Goal: Task Accomplishment & Management: Manage account settings

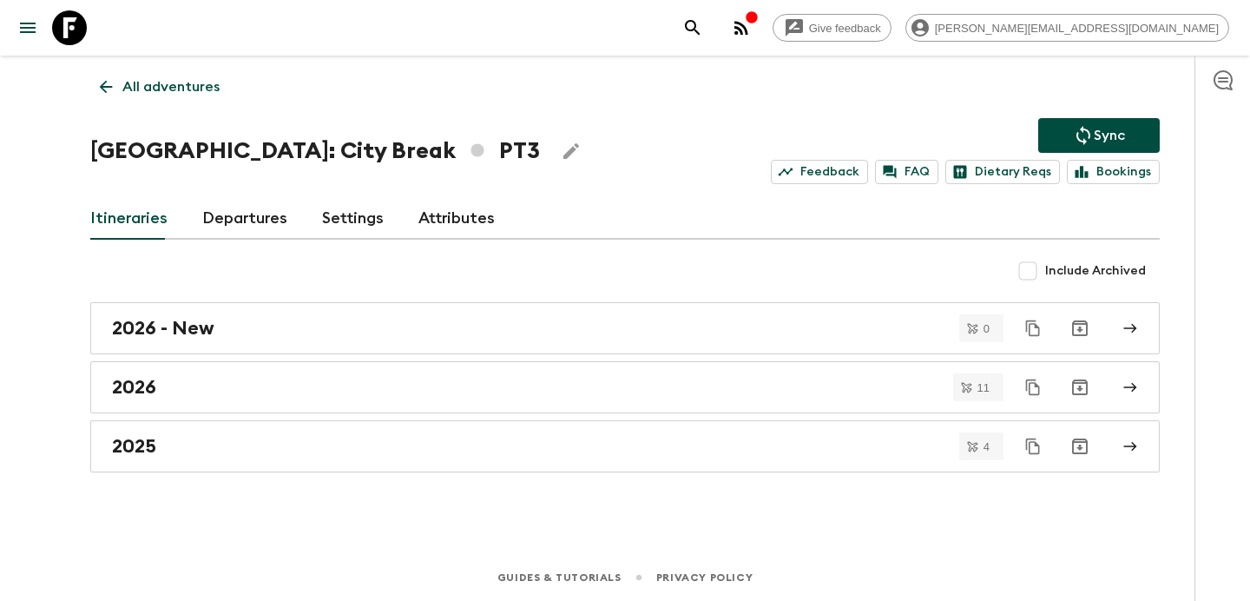
click at [752, 30] on icon "button" at bounding box center [741, 27] width 21 height 21
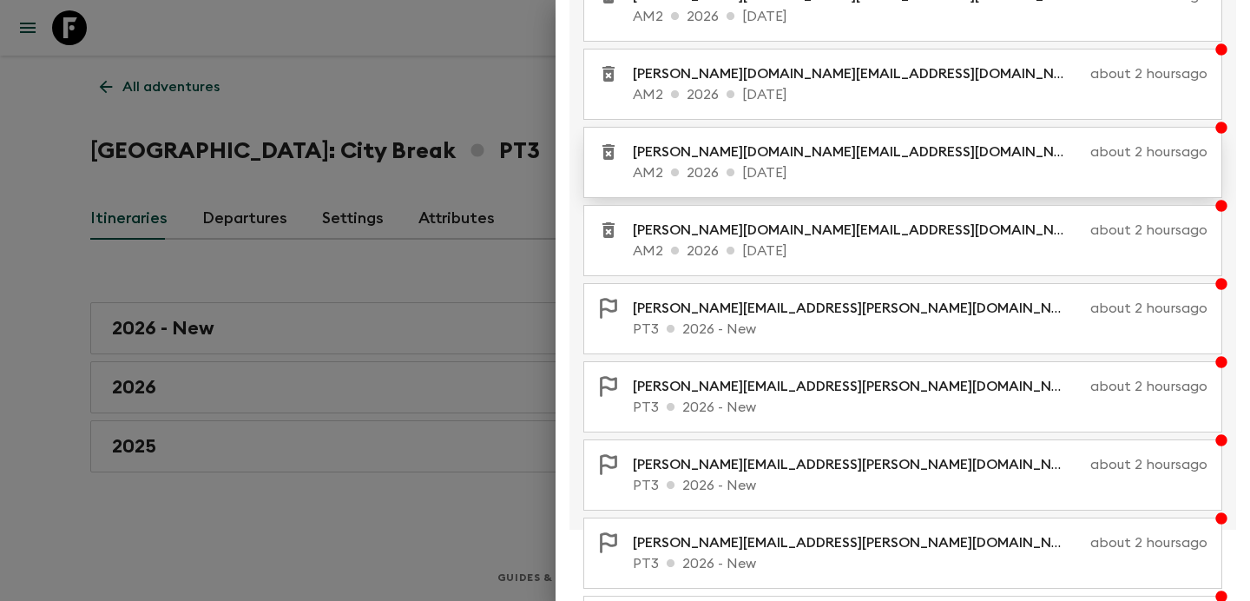
scroll to position [356, 0]
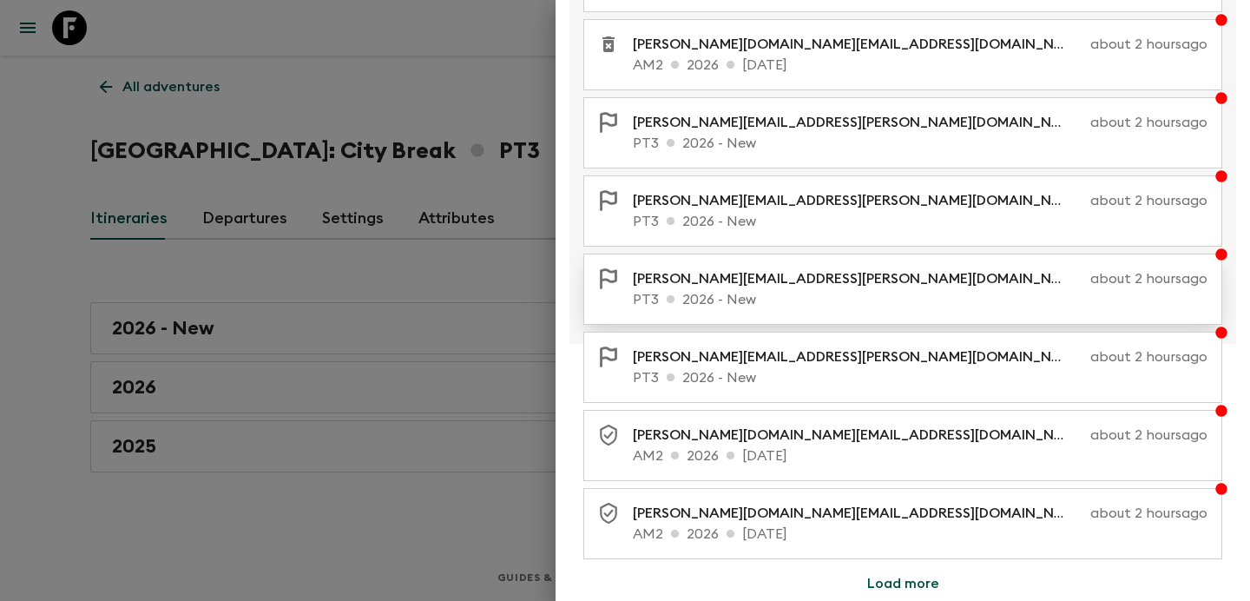
click at [801, 293] on p "PT3 2026 - New" at bounding box center [920, 299] width 575 height 21
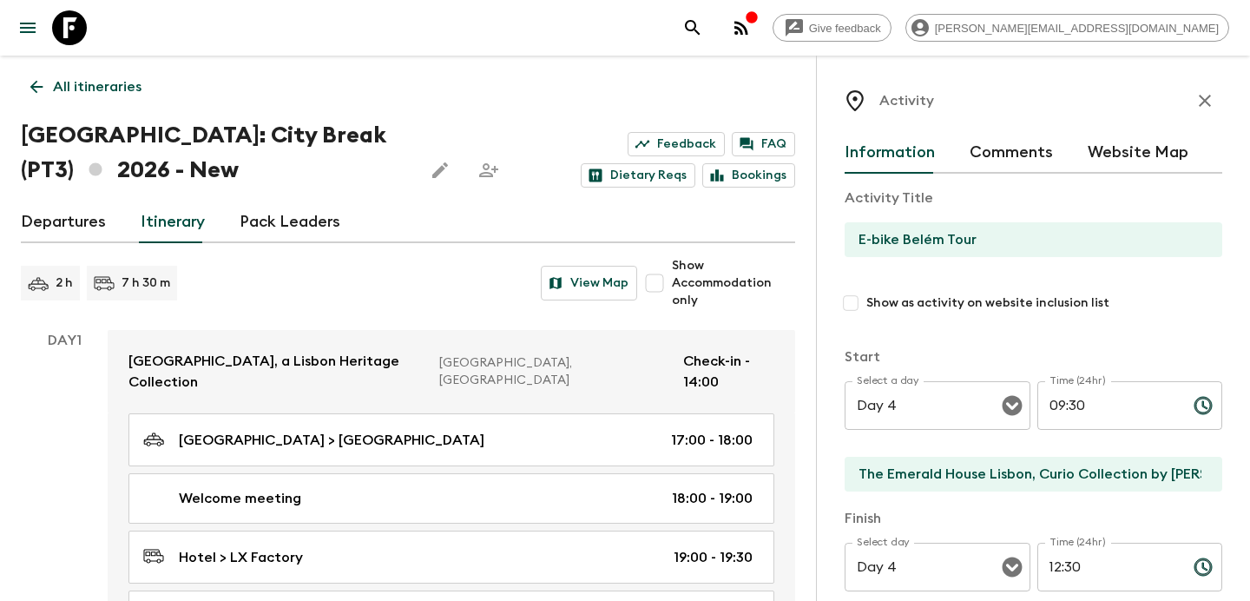
click at [107, 86] on p "All itineraries" at bounding box center [97, 86] width 89 height 21
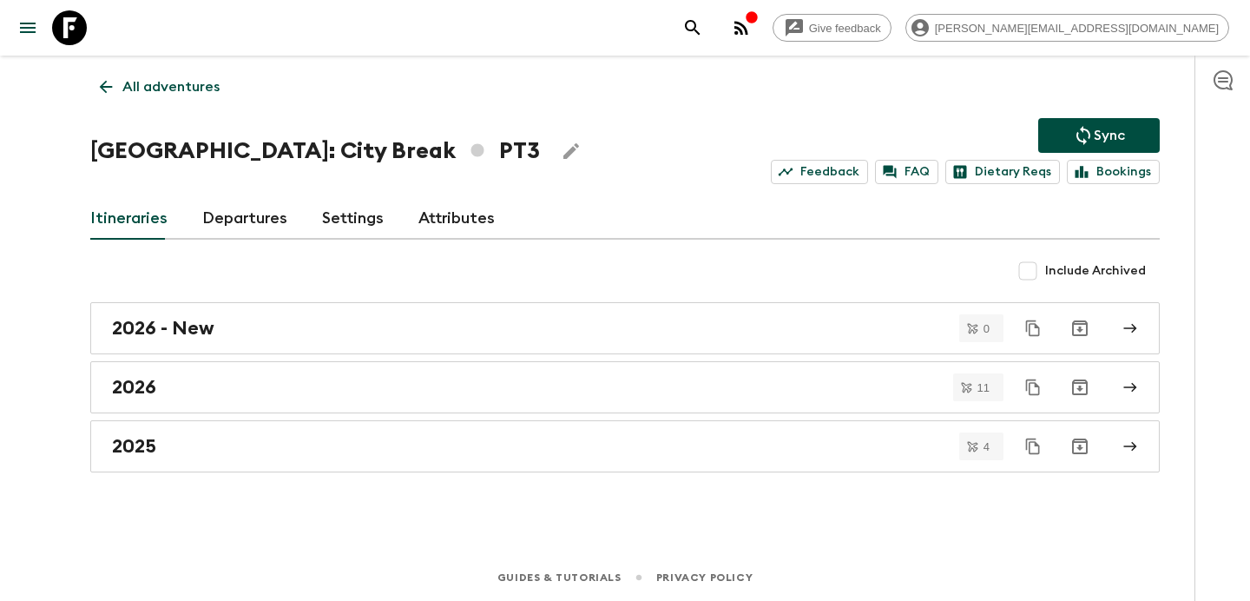
click at [748, 28] on icon "button" at bounding box center [741, 28] width 14 height 14
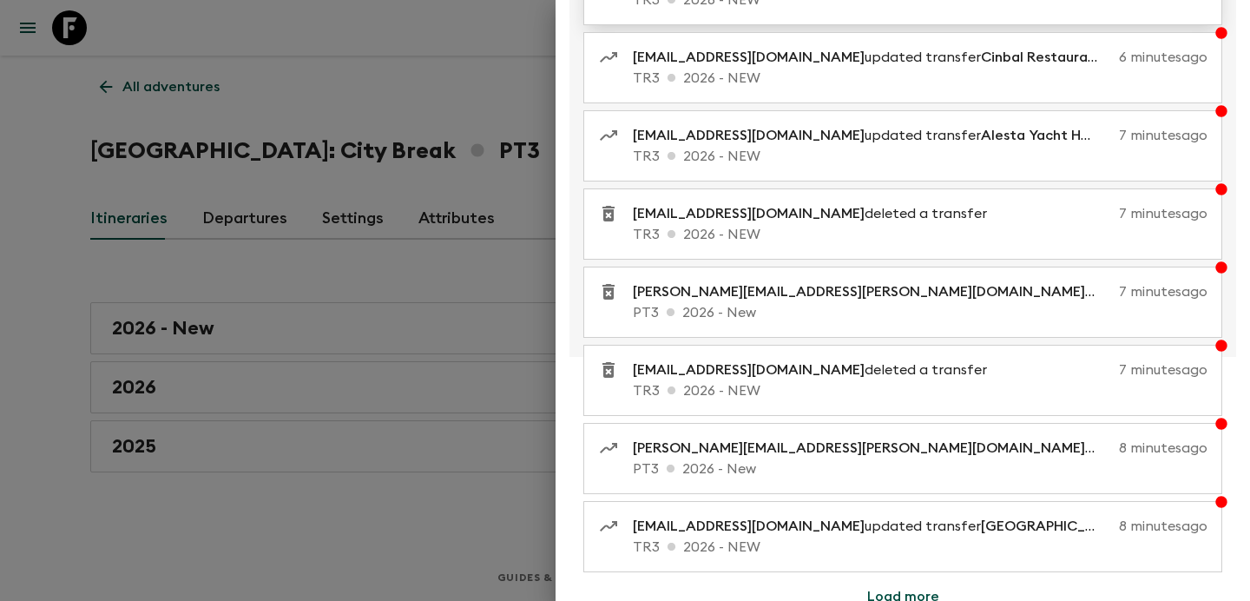
scroll to position [356, 0]
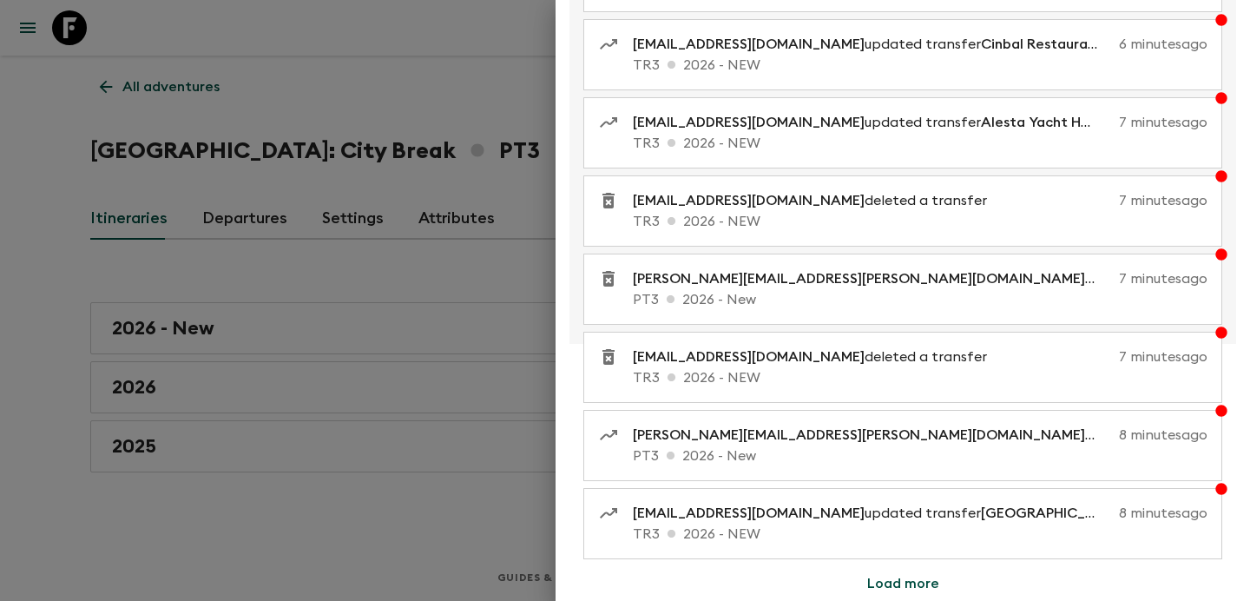
click at [900, 584] on button "Load more" at bounding box center [903, 583] width 114 height 35
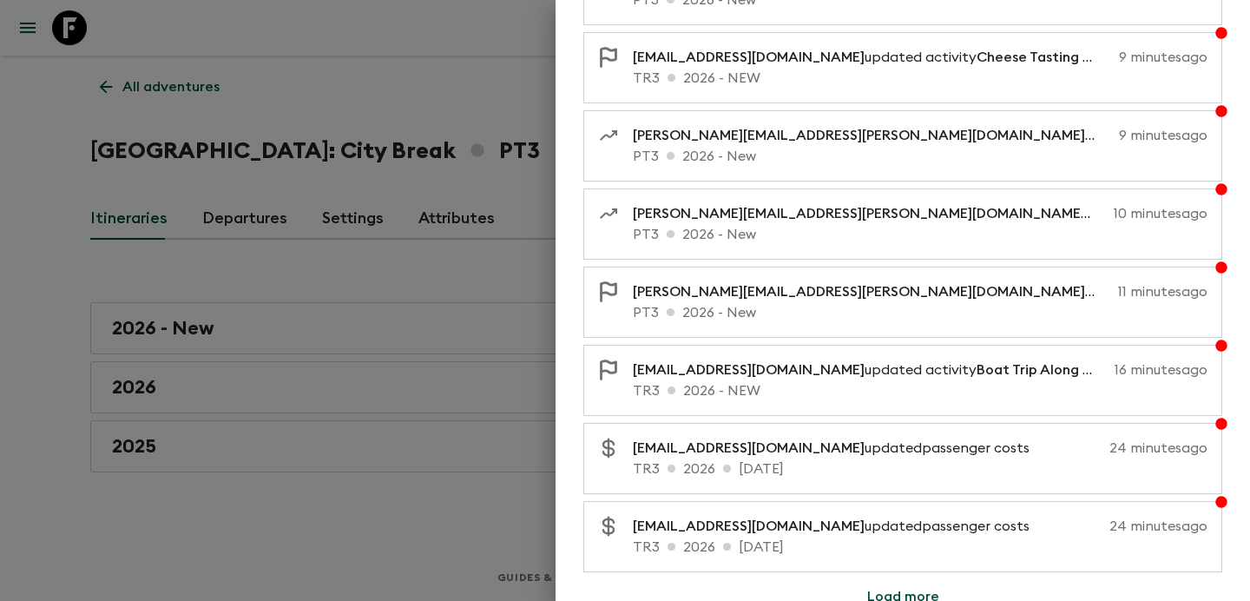
scroll to position [1122, 0]
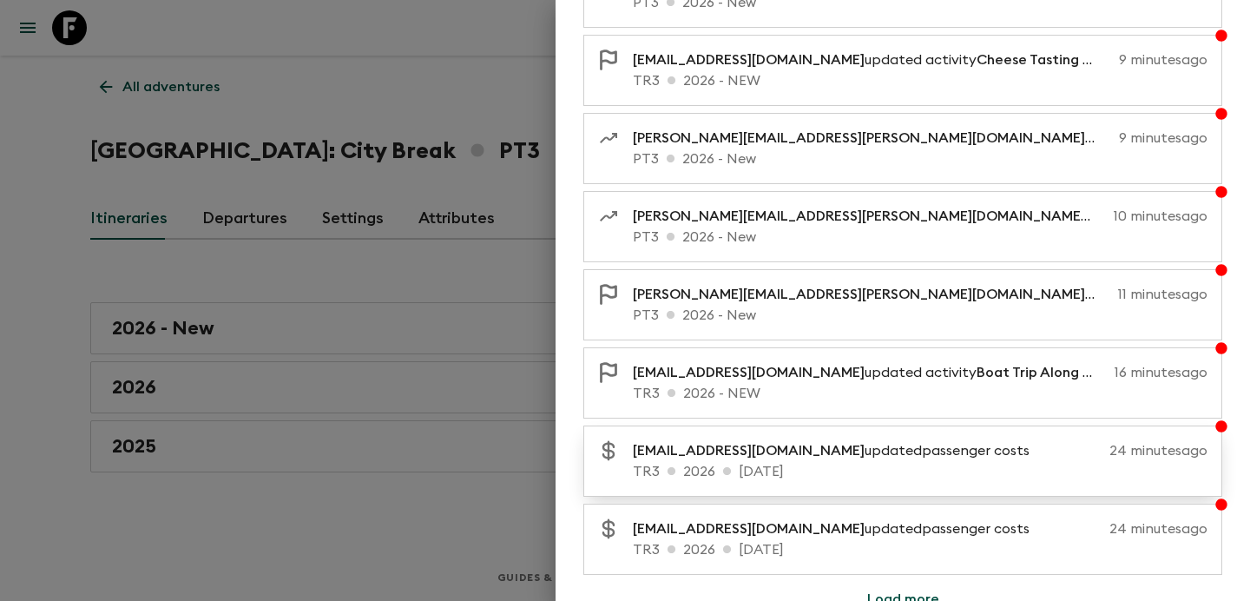
click at [853, 463] on p "TR3 2026 [DATE]" at bounding box center [920, 471] width 575 height 21
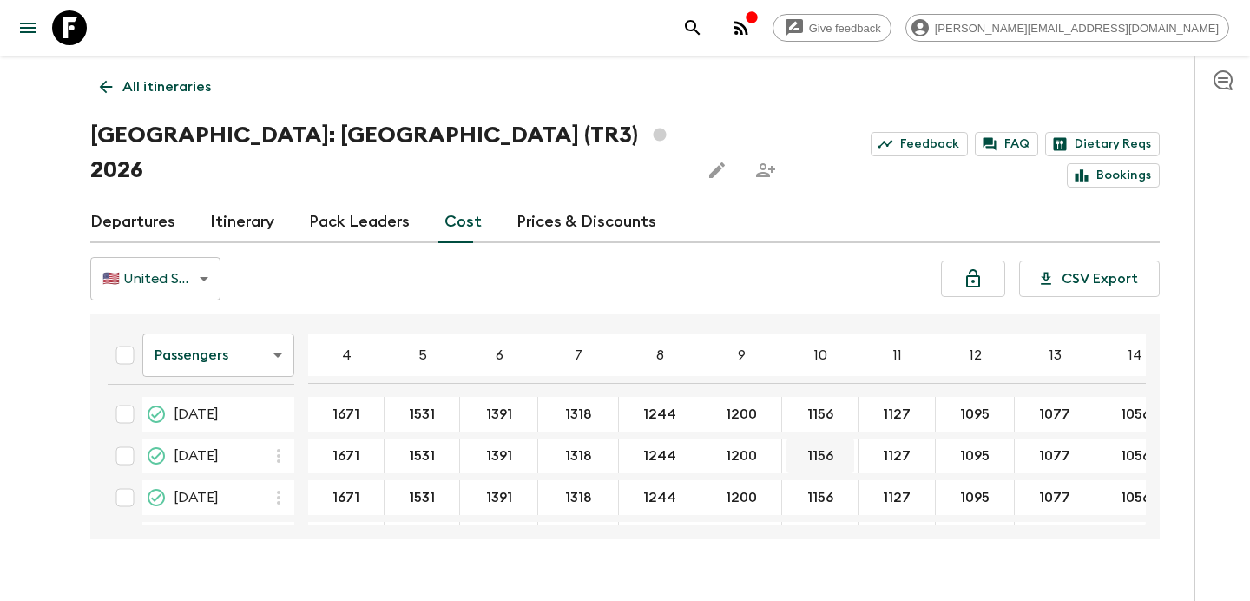
scroll to position [253, 0]
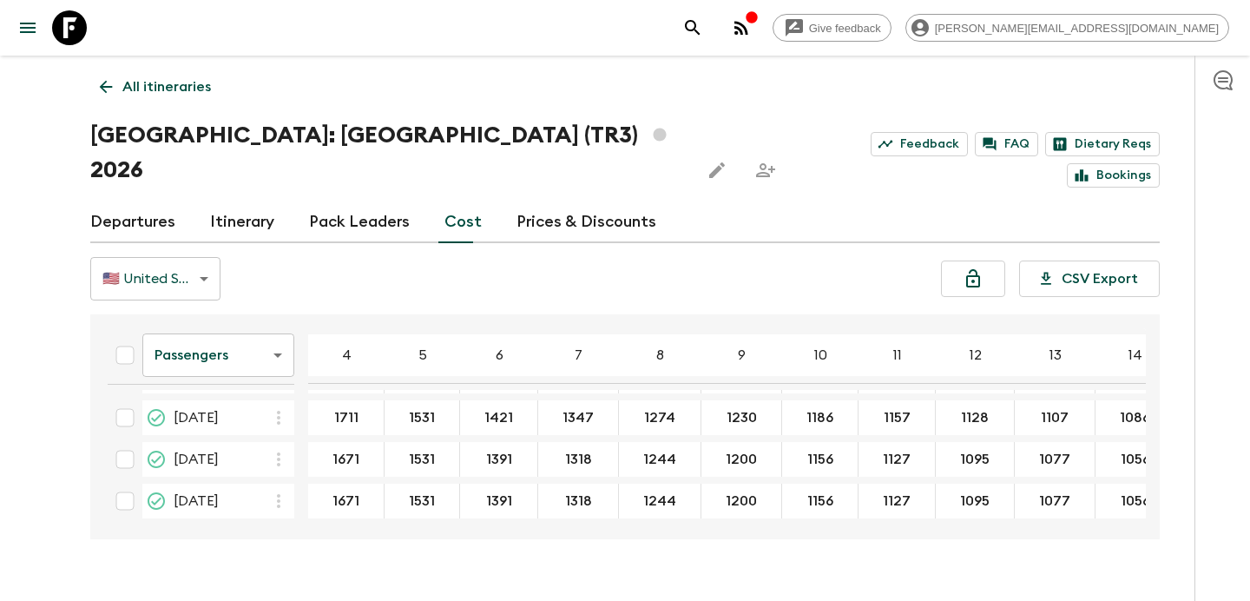
click at [248, 314] on body "Give feedback [PERSON_NAME][EMAIL_ADDRESS][DOMAIN_NAME] All itineraries [GEOGRA…" at bounding box center [625, 317] width 1250 height 635
click at [235, 392] on li "Extras" at bounding box center [218, 391] width 152 height 28
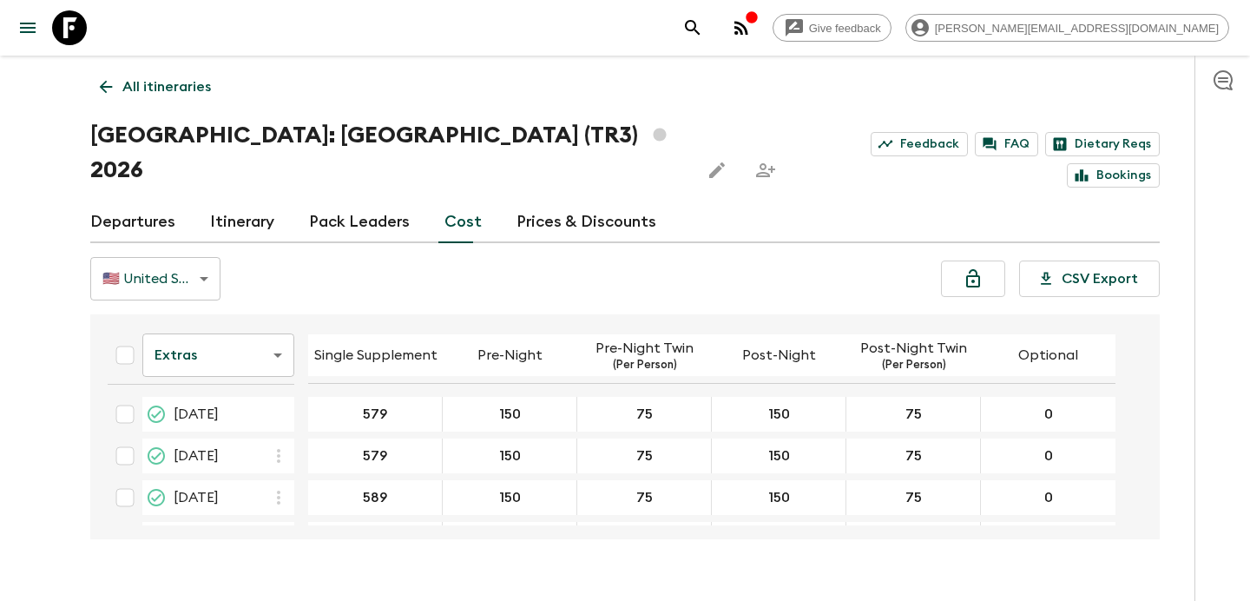
click at [194, 90] on p "All itineraries" at bounding box center [166, 86] width 89 height 21
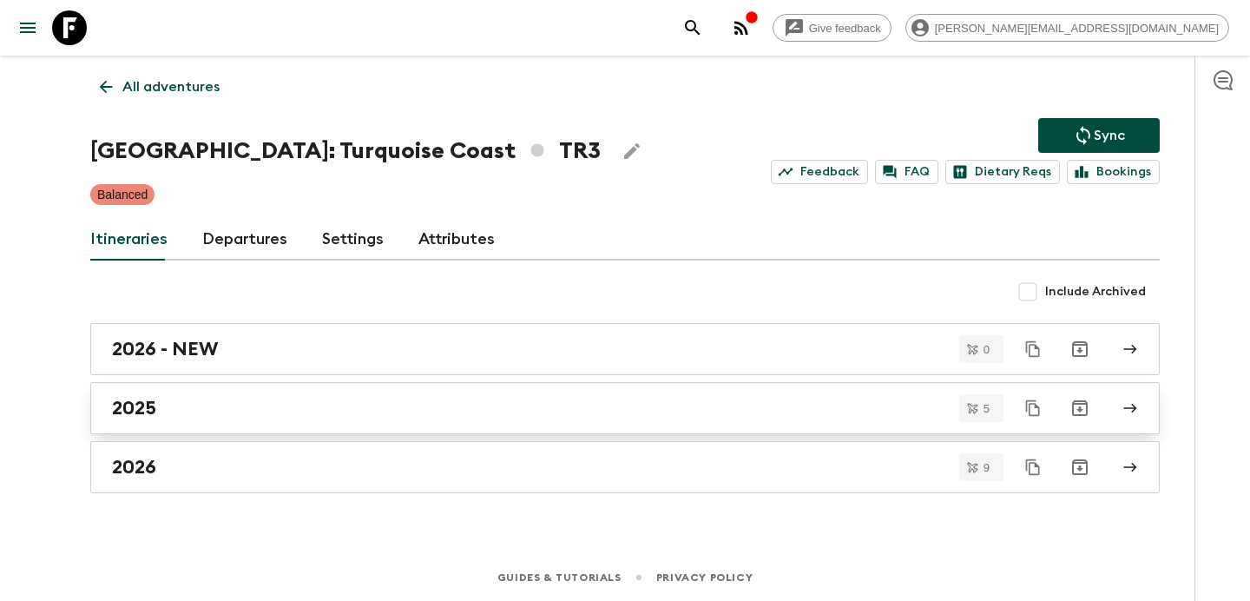
click at [427, 412] on div "2025" at bounding box center [608, 408] width 993 height 23
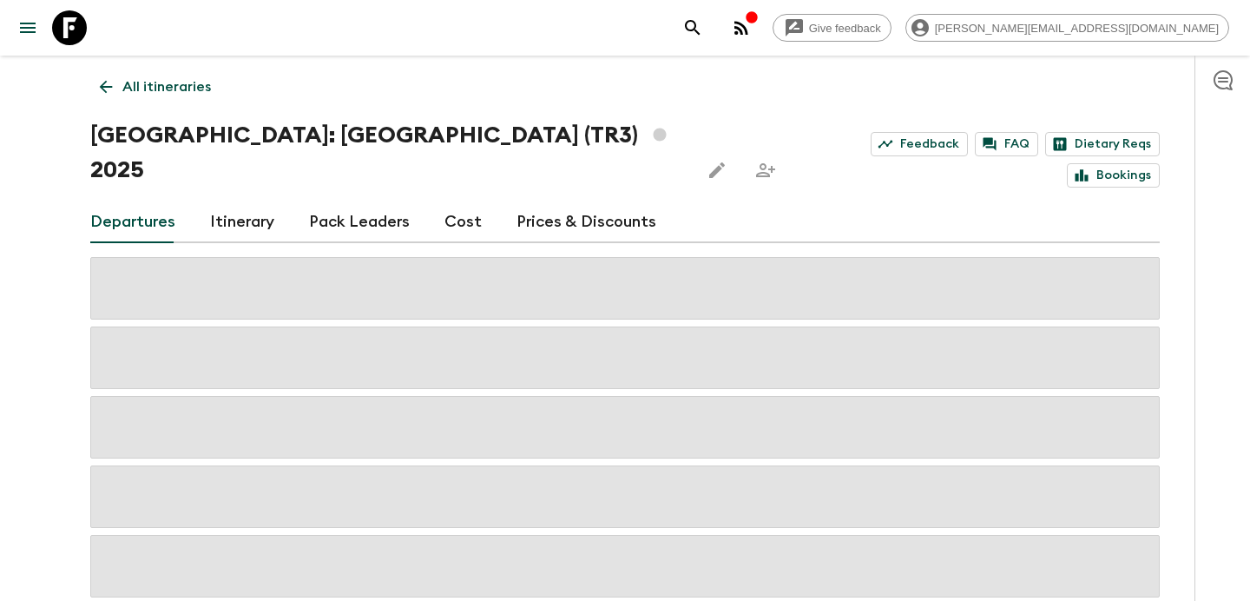
click at [449, 201] on link "Cost" at bounding box center [462, 222] width 37 height 42
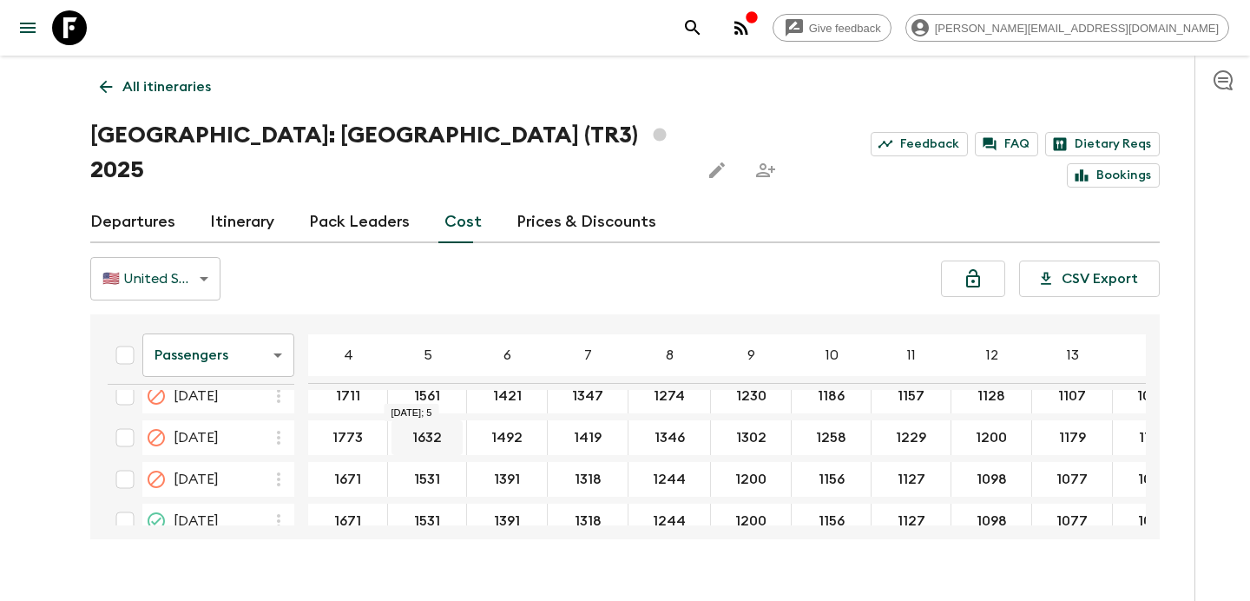
scroll to position [87, 0]
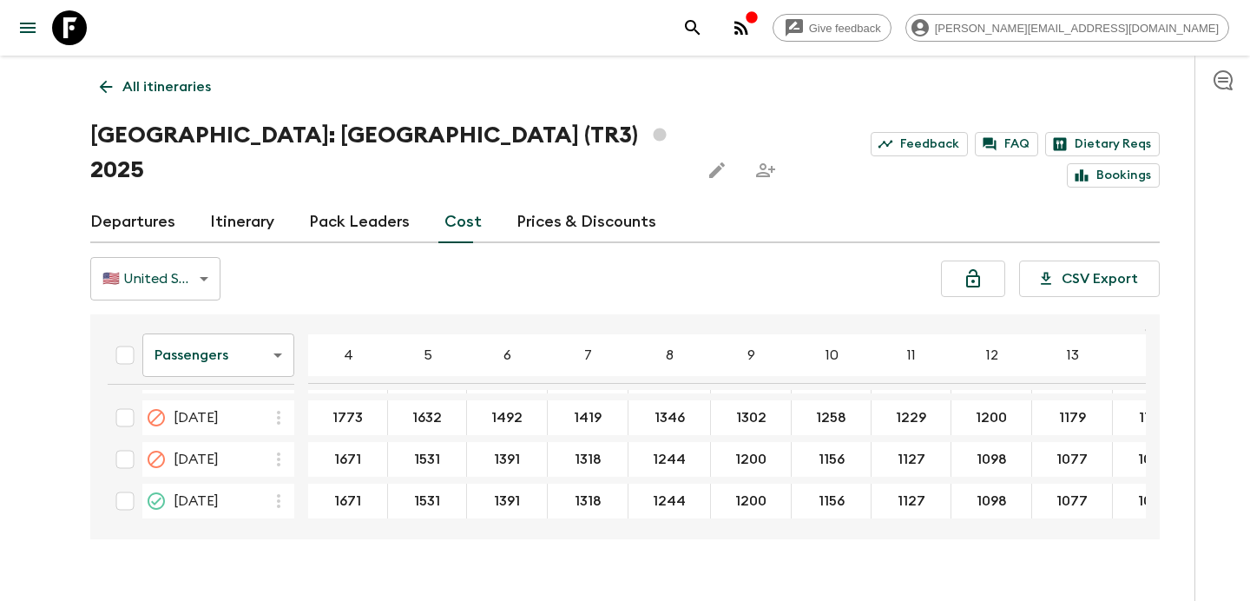
click at [273, 327] on body "Give feedback [PERSON_NAME][EMAIL_ADDRESS][DOMAIN_NAME] All itineraries [GEOGRA…" at bounding box center [625, 317] width 1250 height 635
click at [255, 415] on li "Mandatory" at bounding box center [218, 419] width 152 height 28
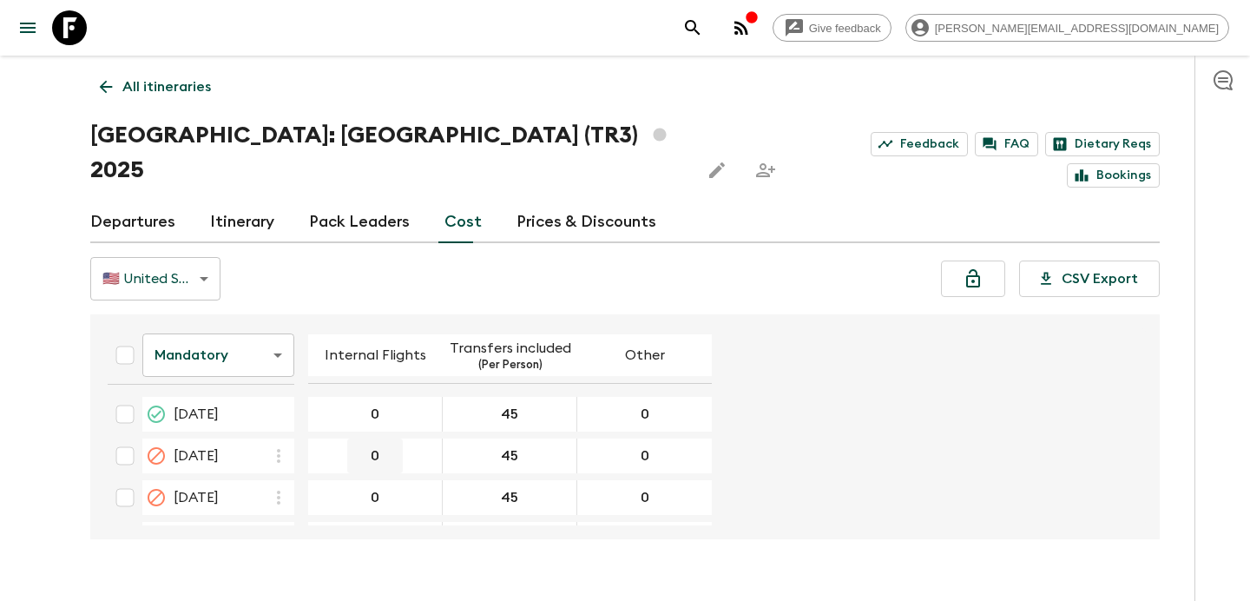
scroll to position [80, 0]
click at [216, 333] on body "Give feedback [PERSON_NAME][EMAIL_ADDRESS][DOMAIN_NAME] All itineraries [GEOGRA…" at bounding box center [625, 317] width 1250 height 635
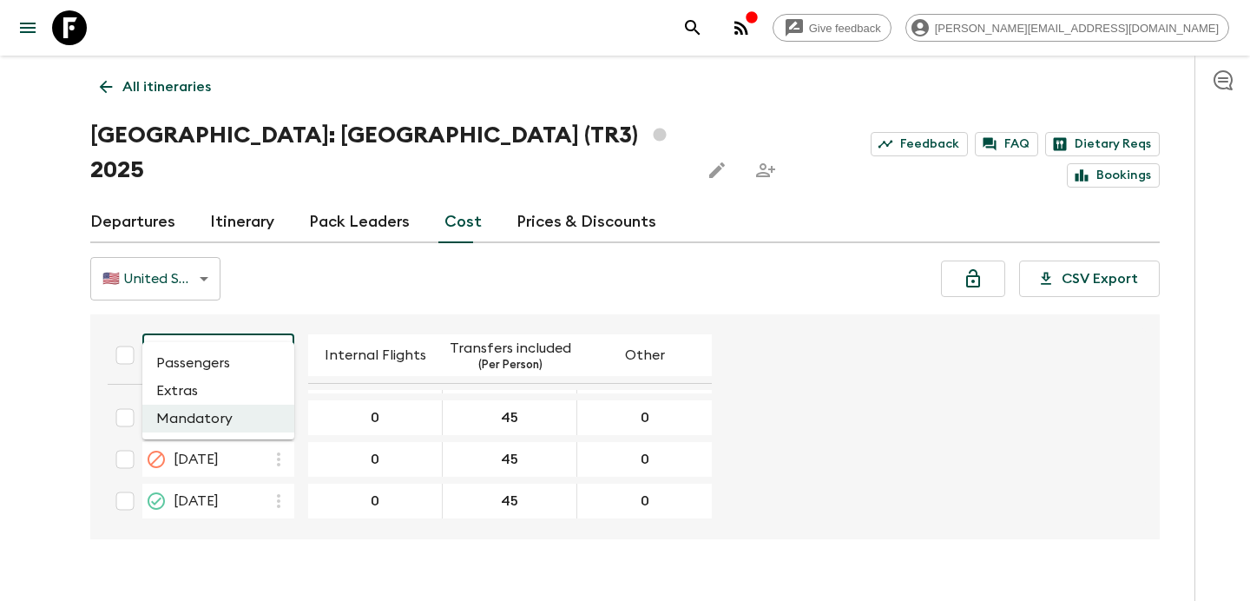
click at [214, 393] on li "Extras" at bounding box center [218, 391] width 152 height 28
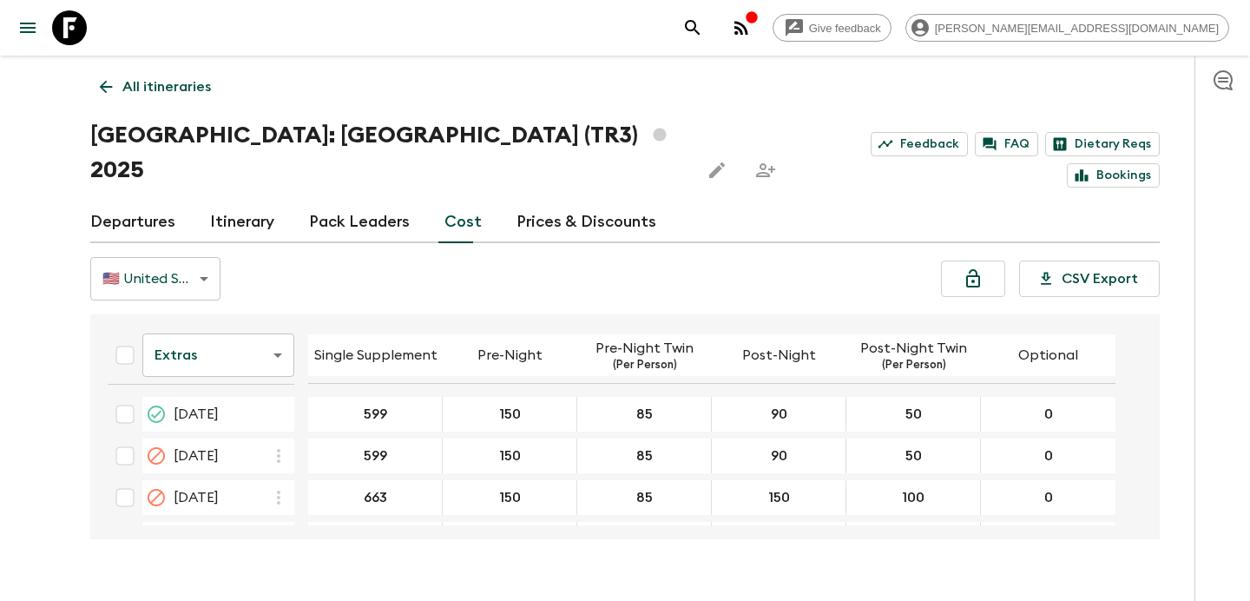
click at [146, 86] on p "All itineraries" at bounding box center [166, 86] width 89 height 21
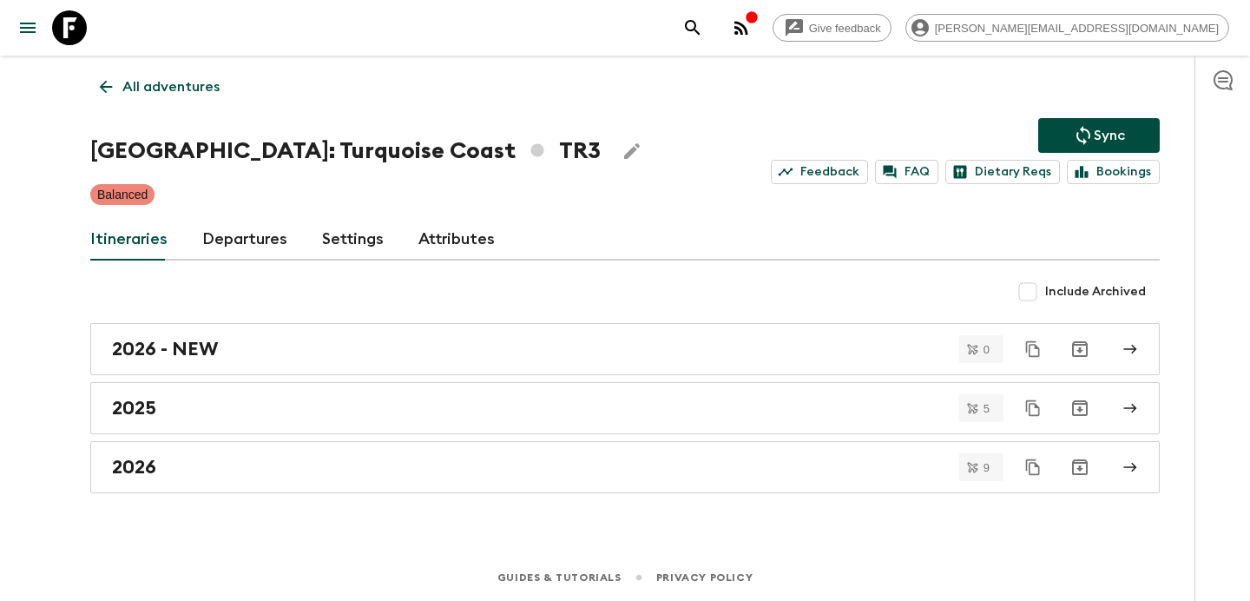
click at [759, 20] on button "button" at bounding box center [741, 27] width 35 height 35
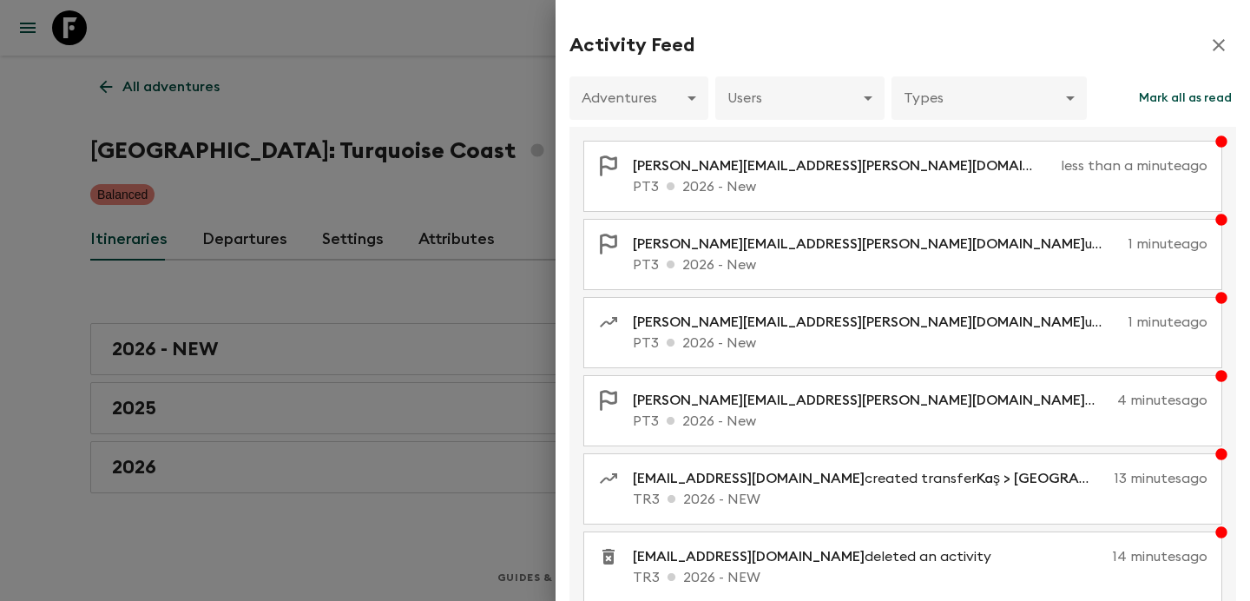
click at [489, 177] on div at bounding box center [625, 300] width 1250 height 601
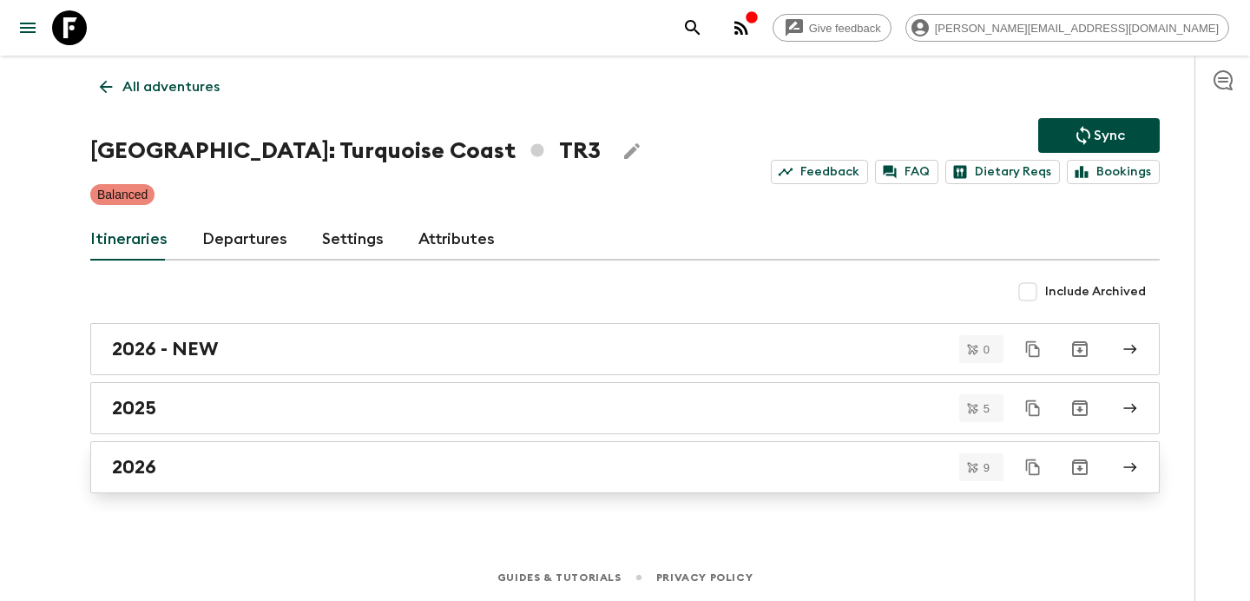
click at [406, 484] on link "2026" at bounding box center [625, 467] width 1070 height 52
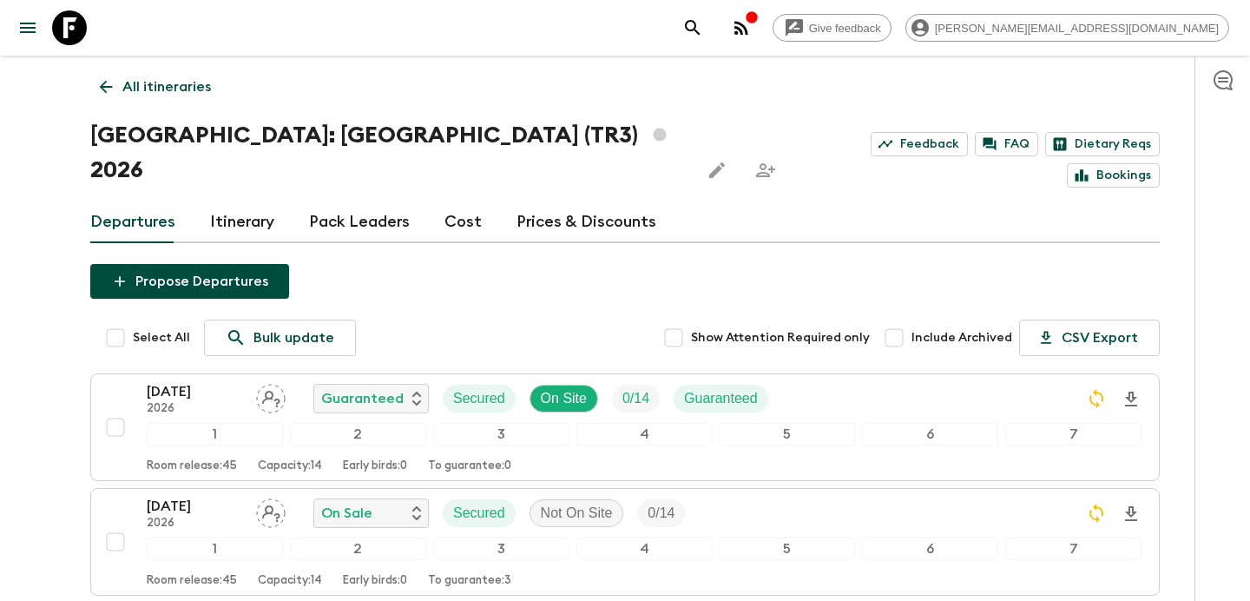
click at [115, 320] on input "Select All" at bounding box center [115, 337] width 35 height 35
checkbox input "true"
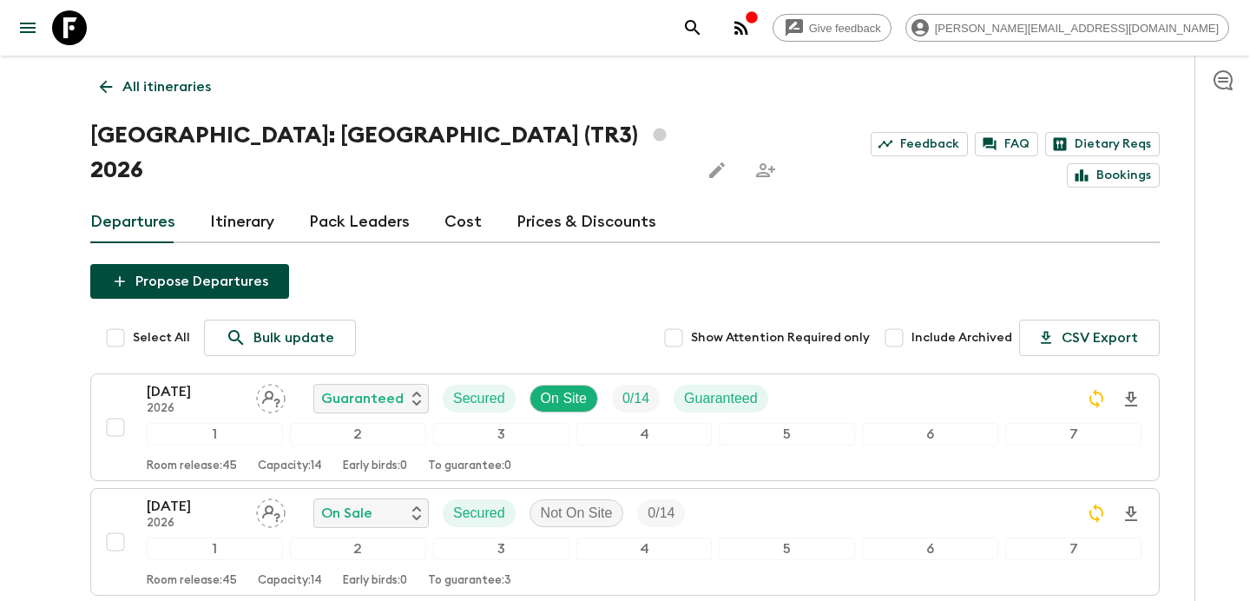
checkbox input "true"
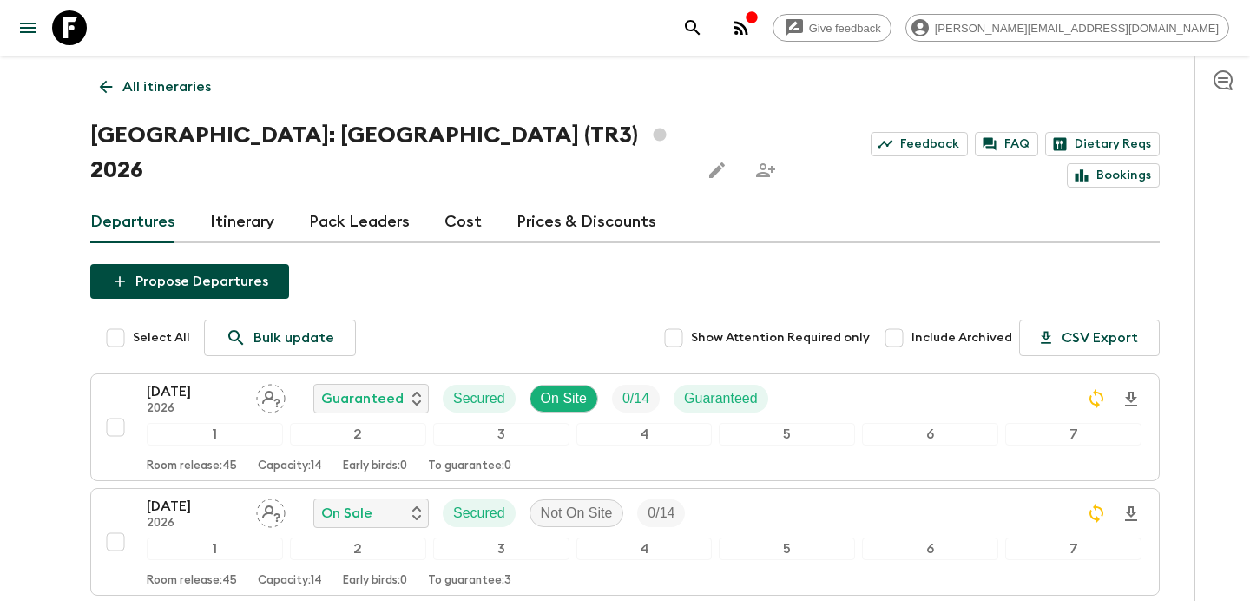
checkbox input "true"
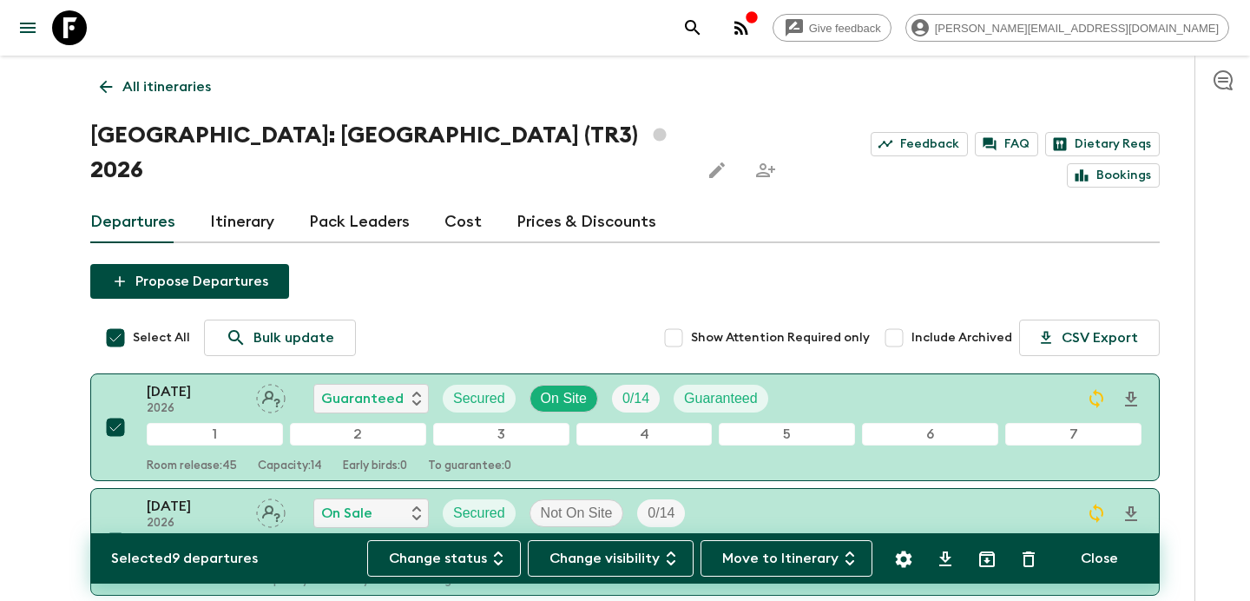
click at [767, 567] on button "Move to Itinerary" at bounding box center [787, 558] width 172 height 36
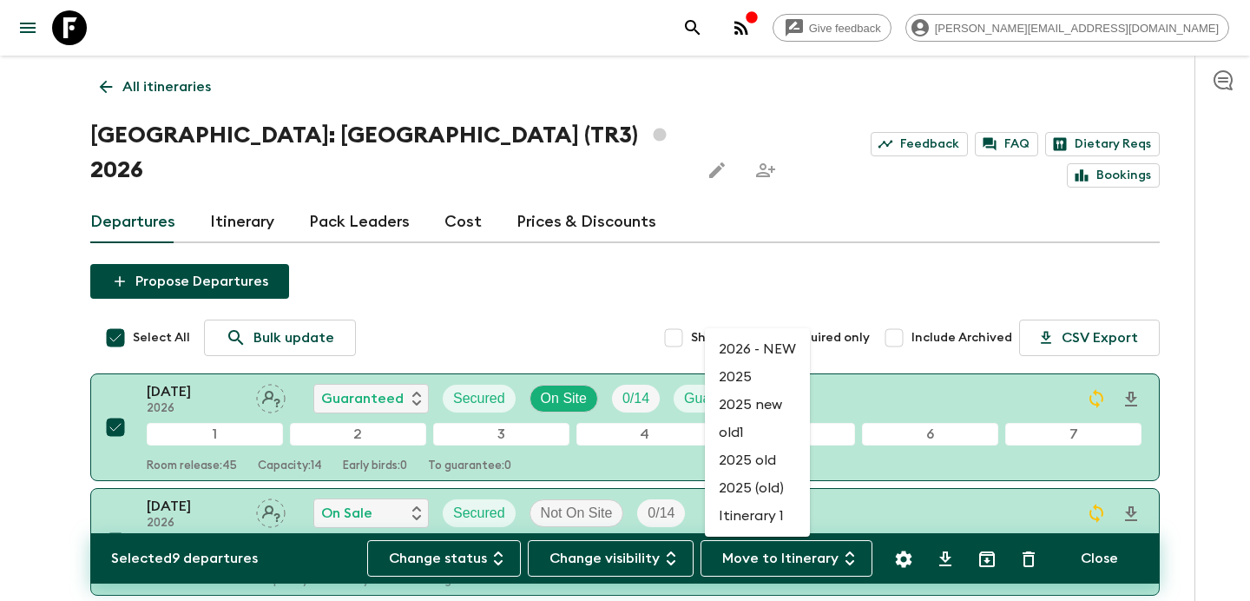
click at [754, 346] on li "2026 - NEW" at bounding box center [757, 349] width 105 height 28
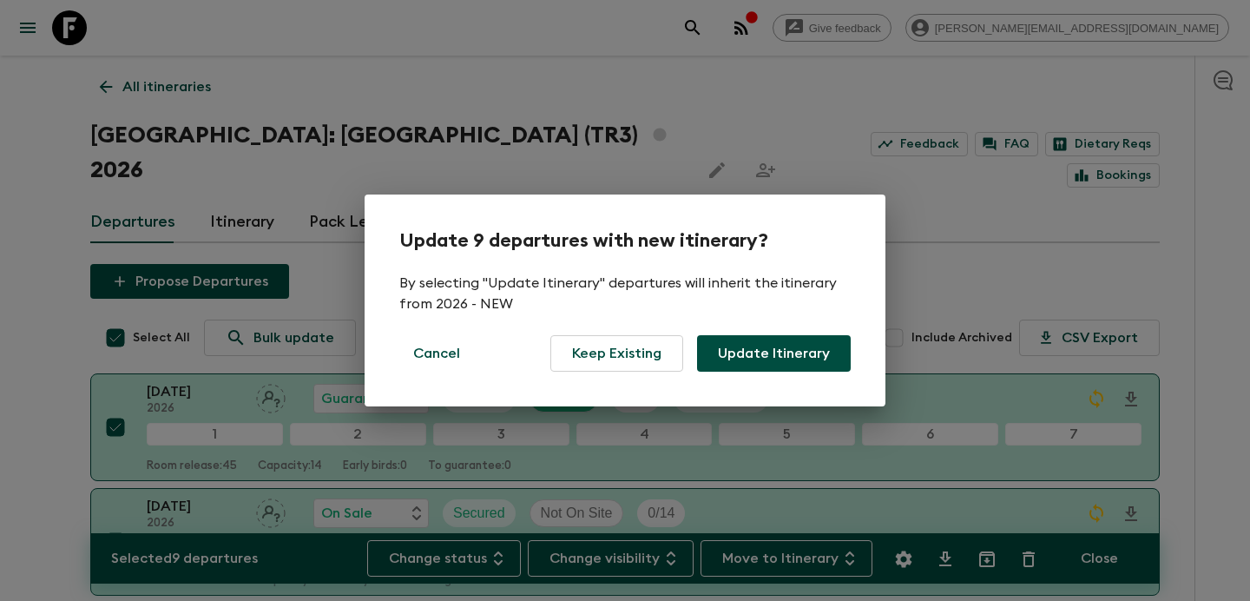
click at [787, 352] on button "Update Itinerary" at bounding box center [774, 353] width 154 height 36
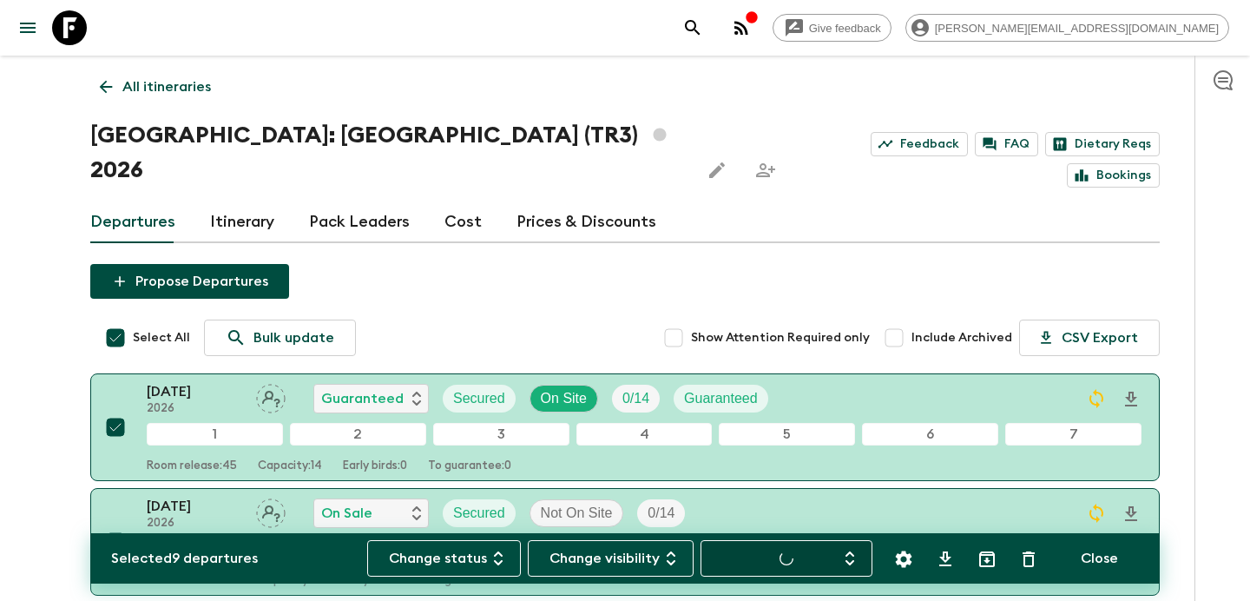
checkbox input "false"
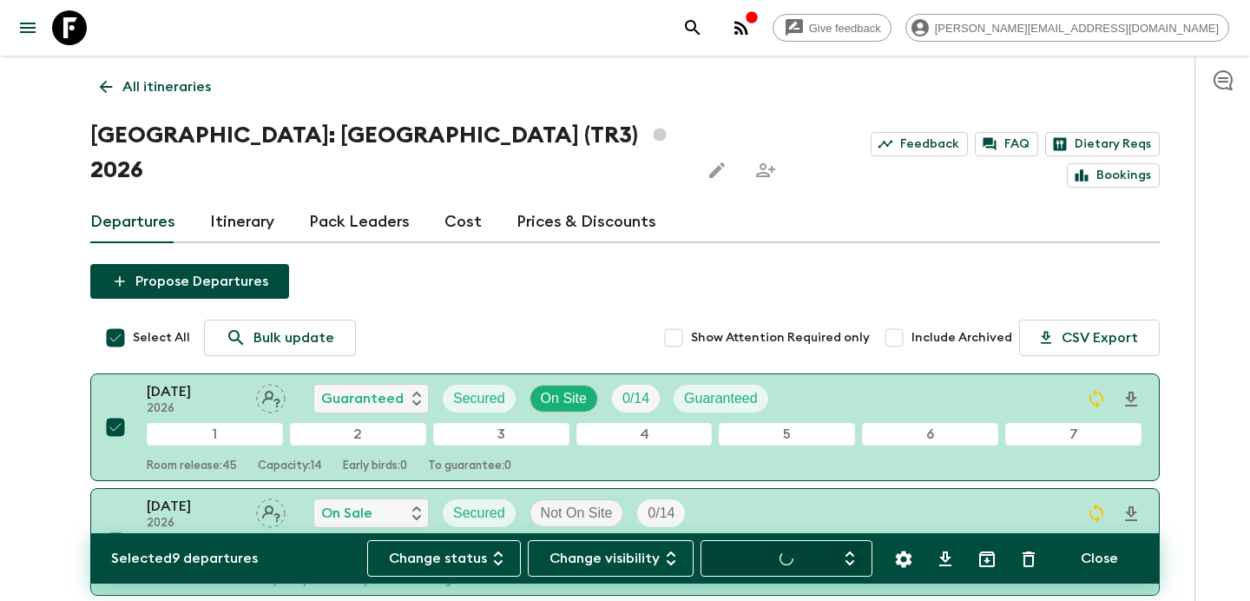
checkbox input "false"
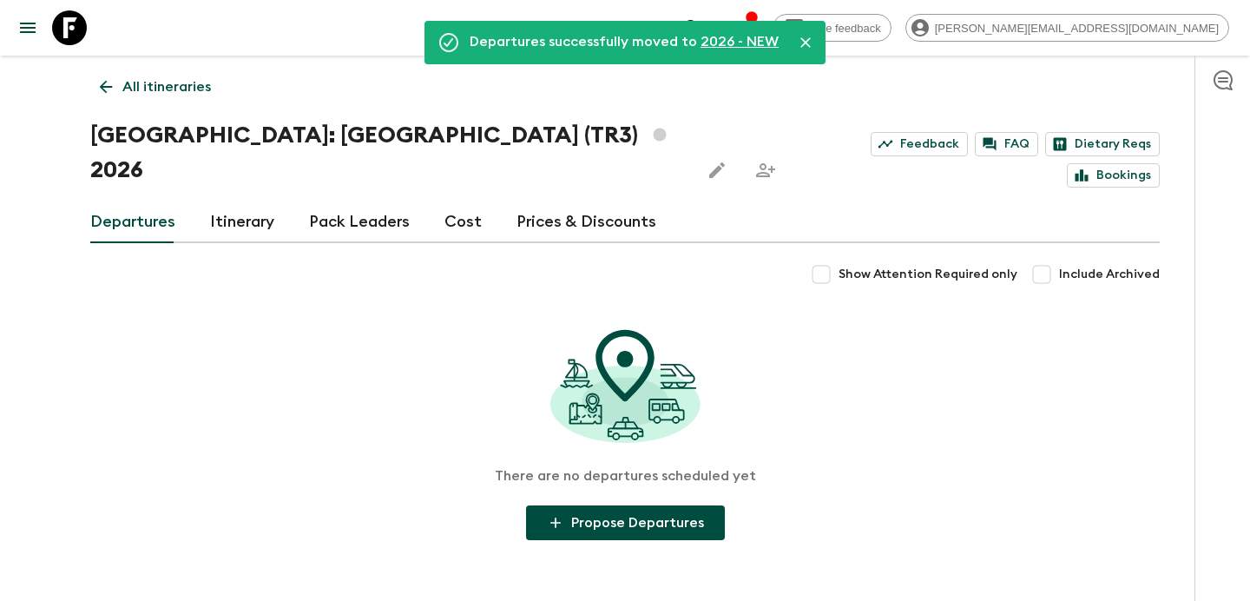
click at [207, 98] on link "All itineraries" at bounding box center [155, 86] width 130 height 35
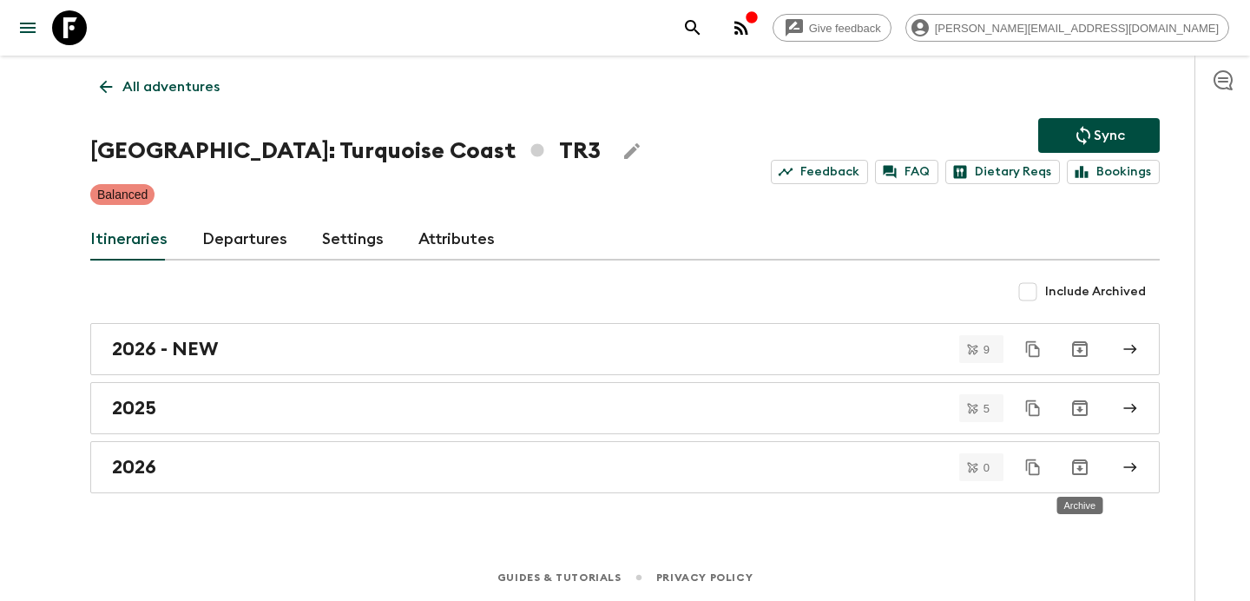
click at [1082, 470] on icon "Archive" at bounding box center [1080, 467] width 21 height 21
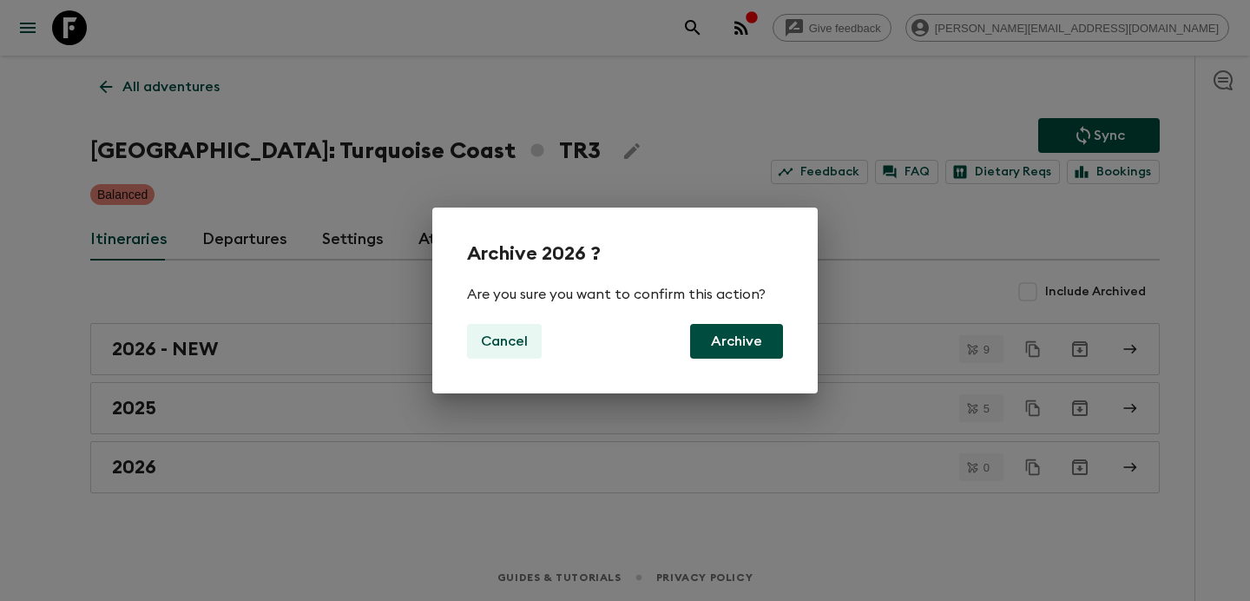
click at [490, 330] on button "Cancel" at bounding box center [504, 341] width 75 height 35
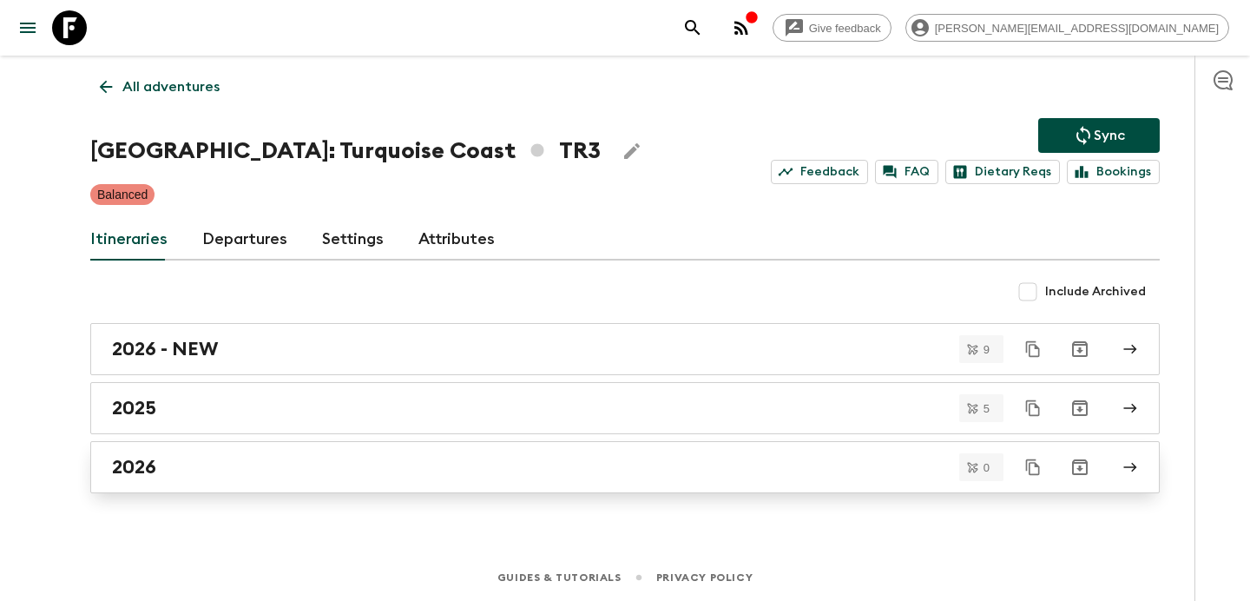
click at [366, 476] on div "2026" at bounding box center [608, 467] width 993 height 23
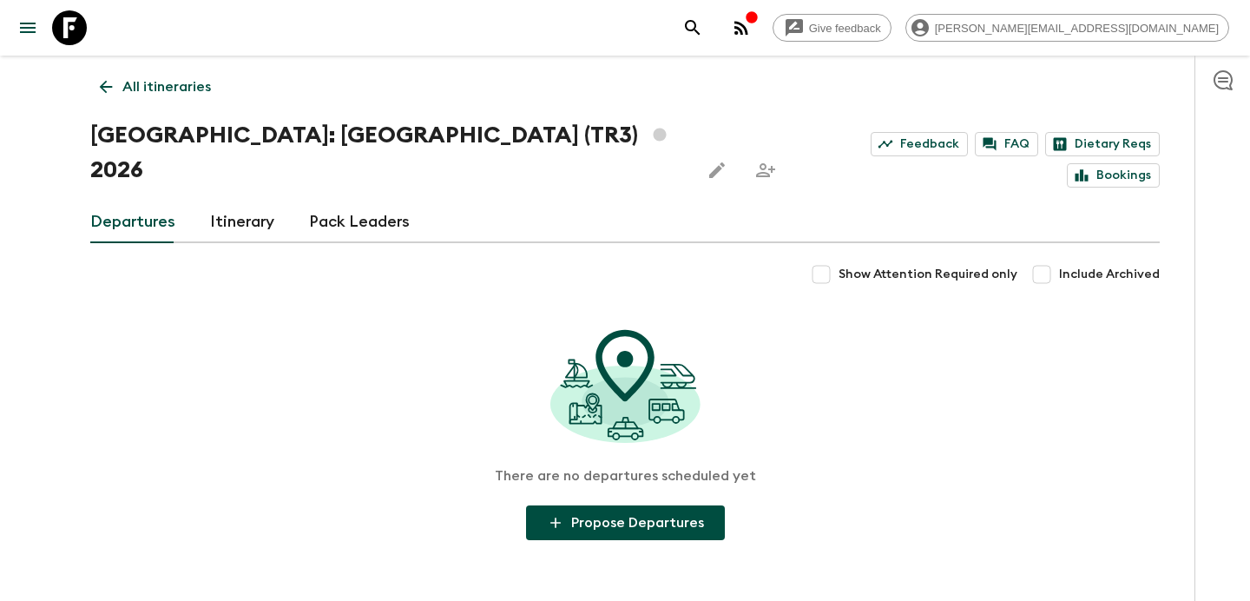
click at [709, 162] on icon "Edit this itinerary" at bounding box center [717, 170] width 16 height 16
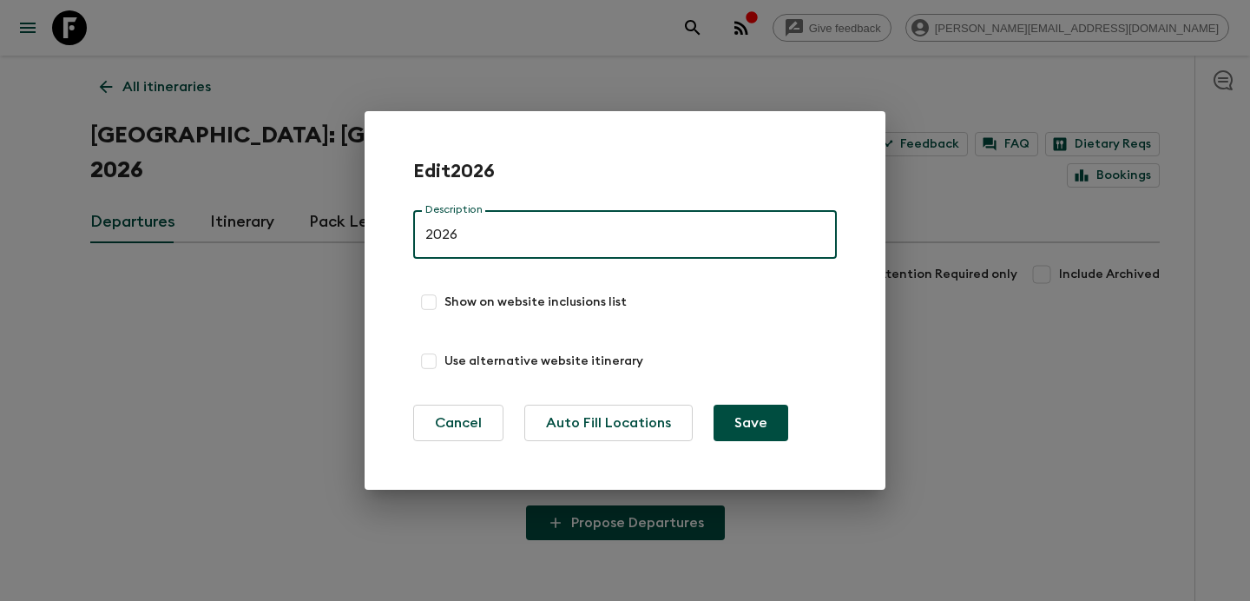
drag, startPoint x: 479, startPoint y: 241, endPoint x: 359, endPoint y: 235, distance: 120.8
click at [359, 235] on div "Edit 2026 Description 2026 Description Show on website inclusions list Use alte…" at bounding box center [625, 300] width 1250 height 601
type input "old"
click at [714, 405] on button "Save" at bounding box center [751, 423] width 75 height 36
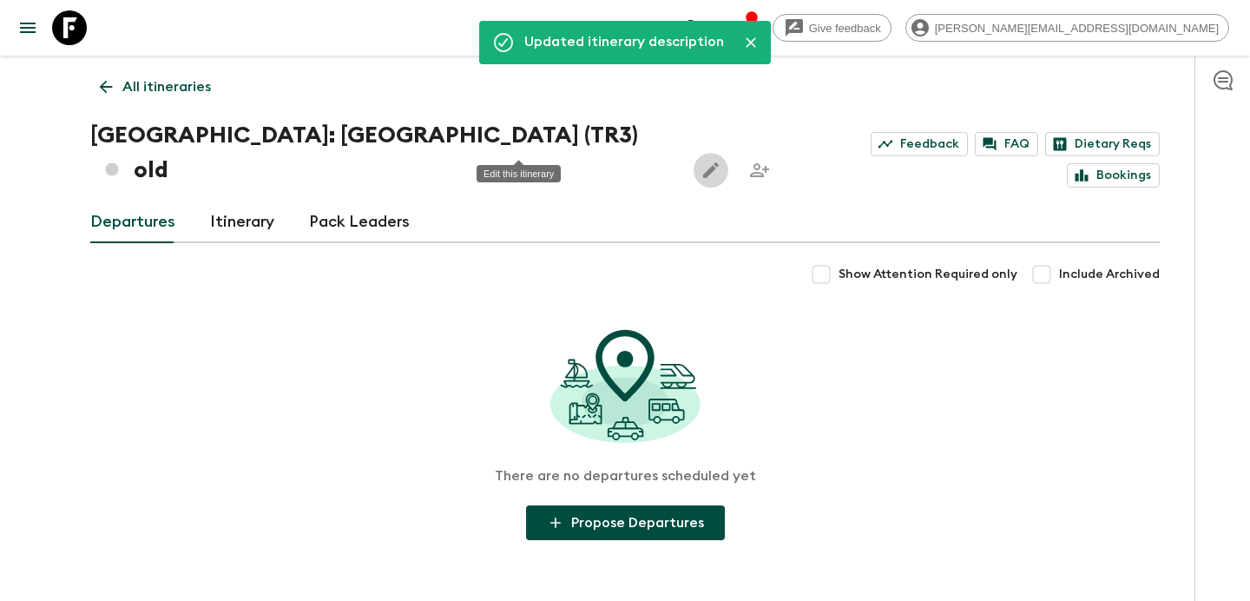
click at [118, 77] on link "All itineraries" at bounding box center [155, 86] width 130 height 35
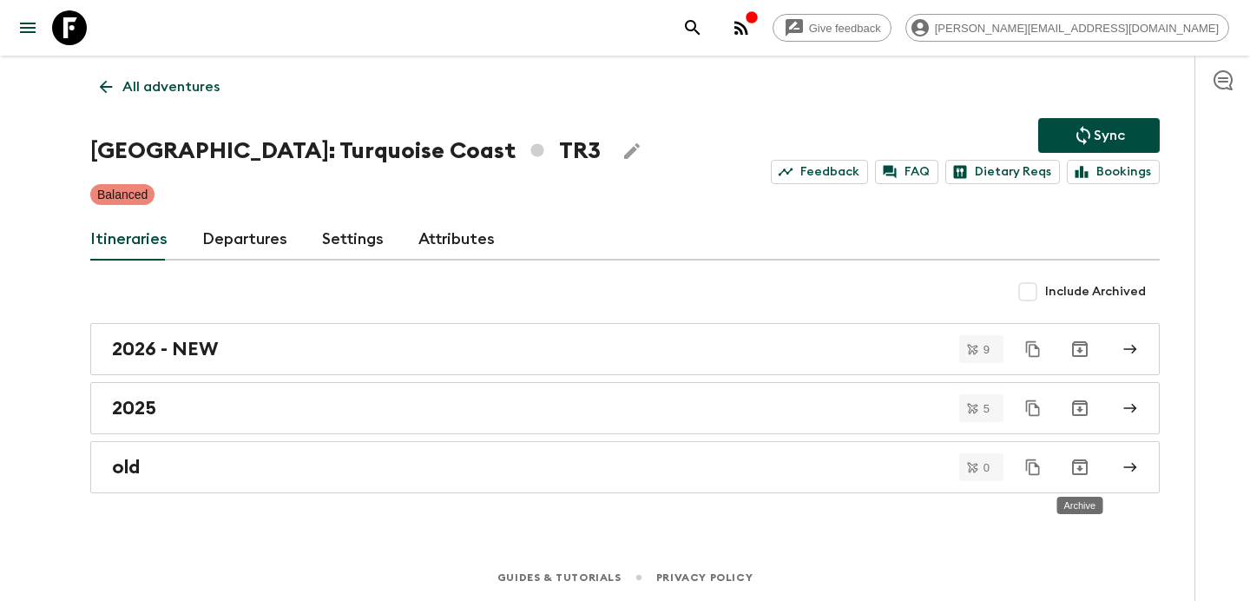
click at [1078, 468] on icon "Archive" at bounding box center [1080, 467] width 16 height 16
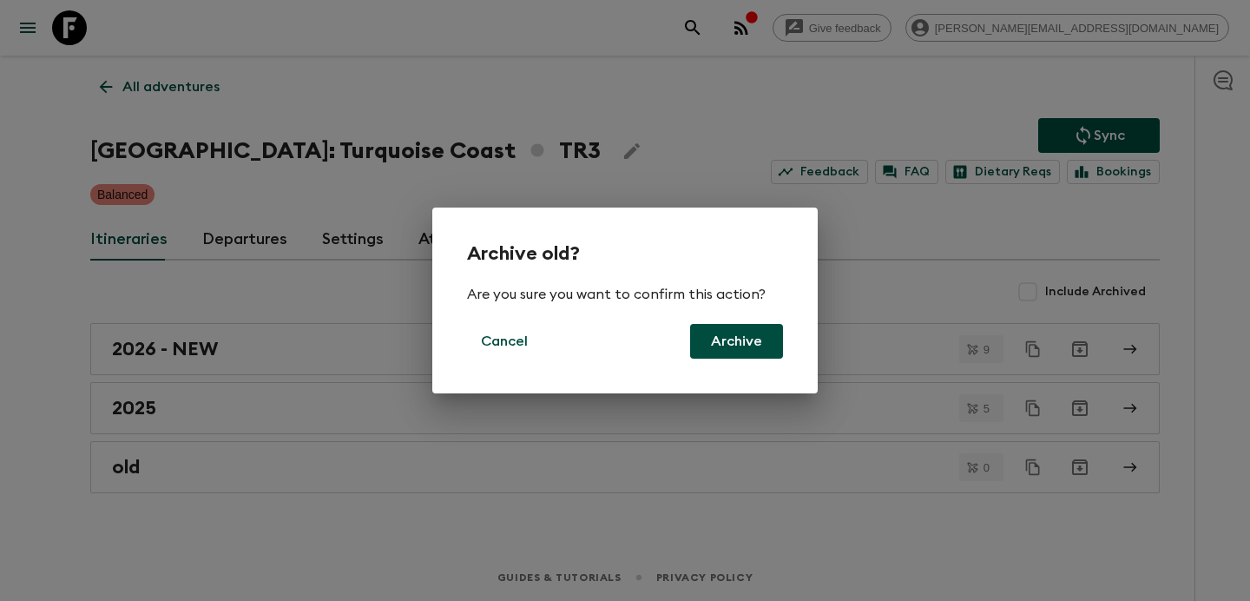
click at [749, 338] on button "Archive" at bounding box center [736, 341] width 93 height 35
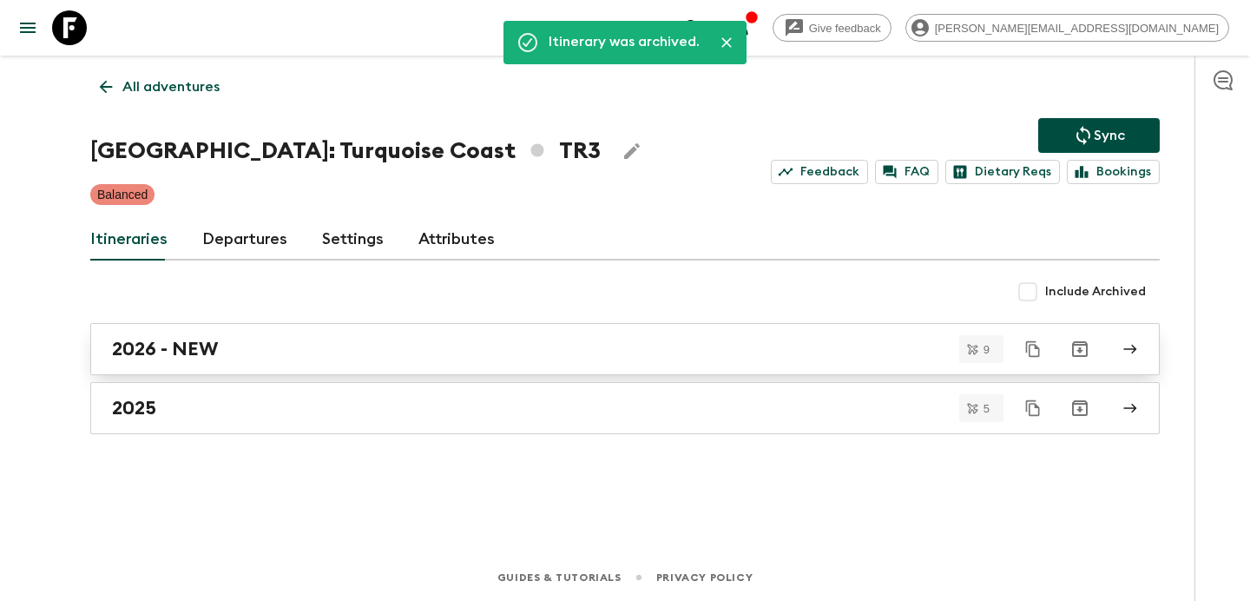
click at [445, 339] on div "2026 - NEW" at bounding box center [608, 349] width 993 height 23
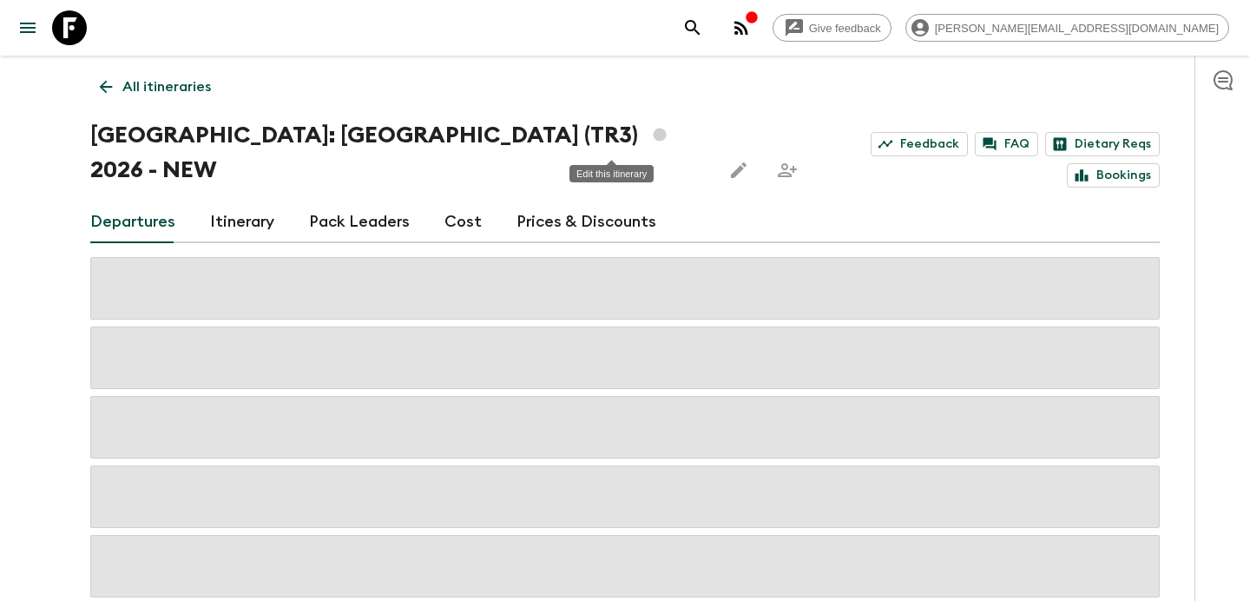
click at [721, 153] on button "Edit this itinerary" at bounding box center [738, 170] width 35 height 35
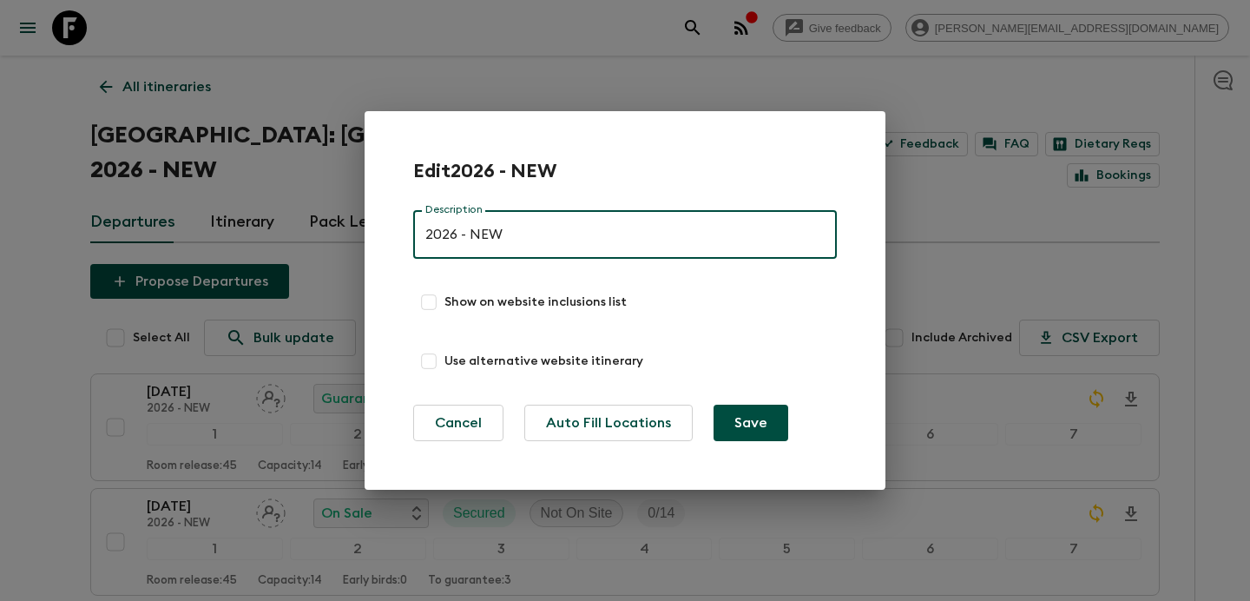
drag, startPoint x: 521, startPoint y: 241, endPoint x: 462, endPoint y: 240, distance: 59.1
click at [462, 240] on input "2026 - NEW" at bounding box center [625, 234] width 424 height 49
type input "2026"
click at [714, 405] on button "Save" at bounding box center [751, 423] width 75 height 36
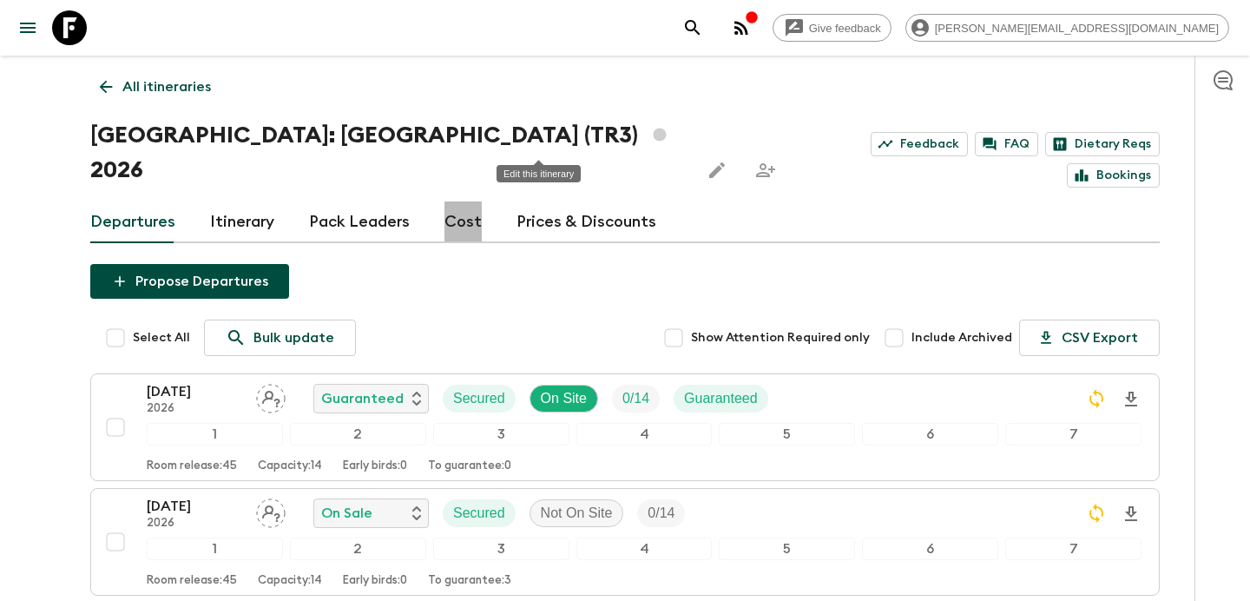
click at [460, 201] on link "Cost" at bounding box center [462, 222] width 37 height 42
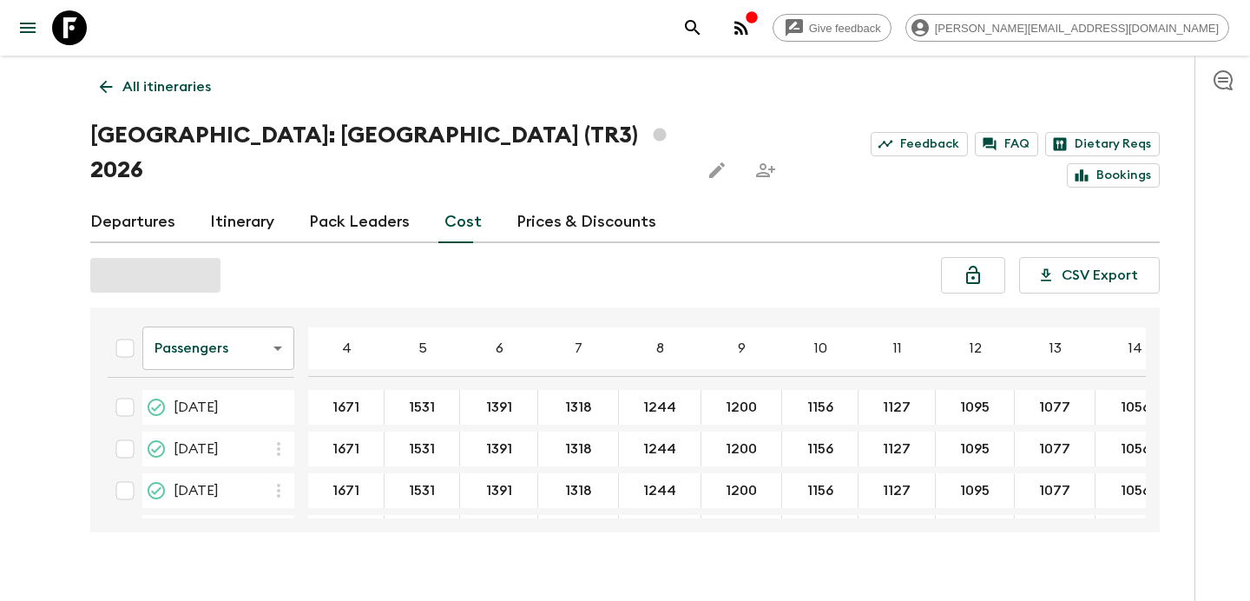
click at [257, 323] on body "Give feedback [PERSON_NAME][EMAIL_ADDRESS][DOMAIN_NAME] All itineraries [GEOGRA…" at bounding box center [625, 314] width 1250 height 628
click at [236, 409] on li "Mandatory" at bounding box center [218, 412] width 152 height 28
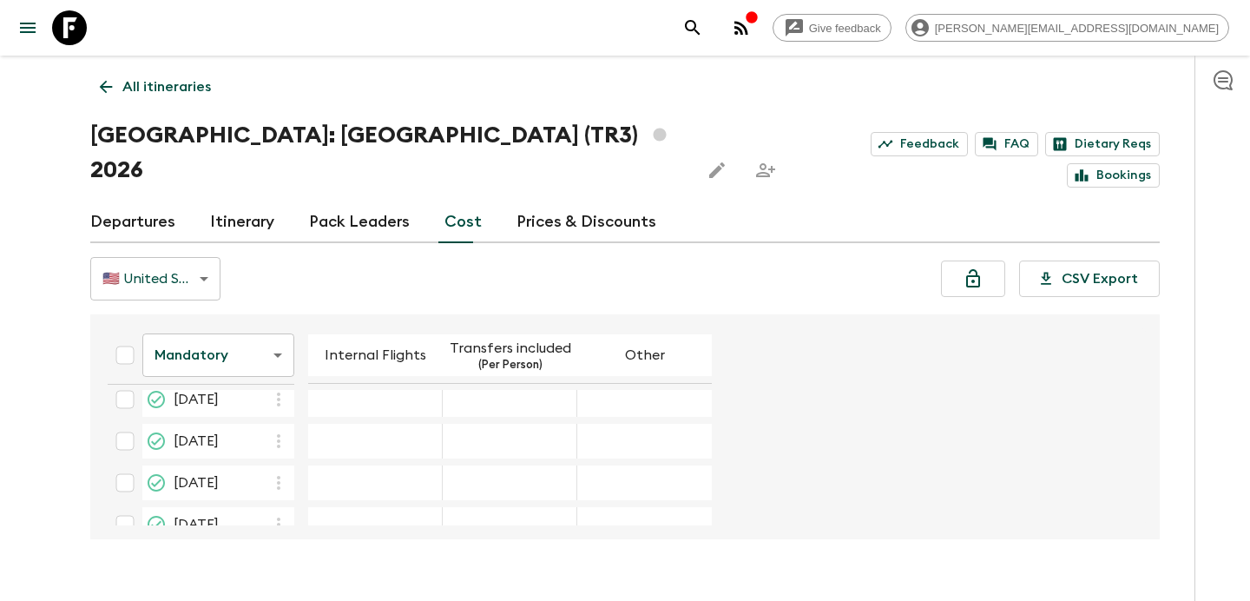
scroll to position [247, 0]
click at [748, 28] on icon "button" at bounding box center [741, 28] width 14 height 14
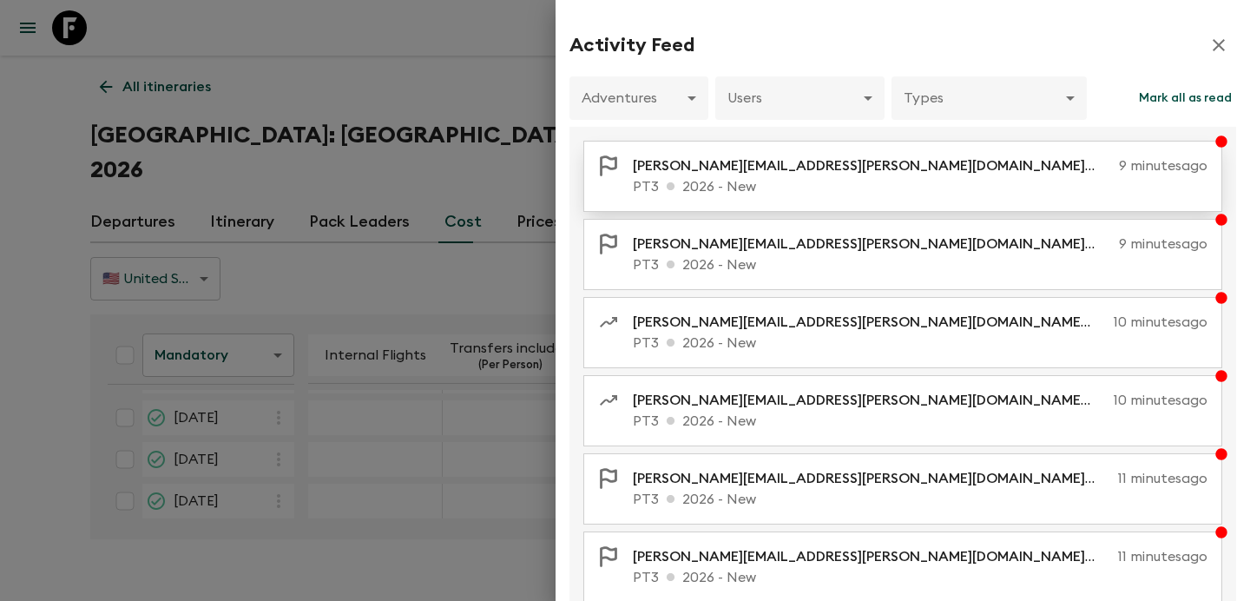
click at [872, 158] on p "[PERSON_NAME][EMAIL_ADDRESS][PERSON_NAME][DOMAIN_NAME] updated activity Farewel…" at bounding box center [872, 165] width 479 height 21
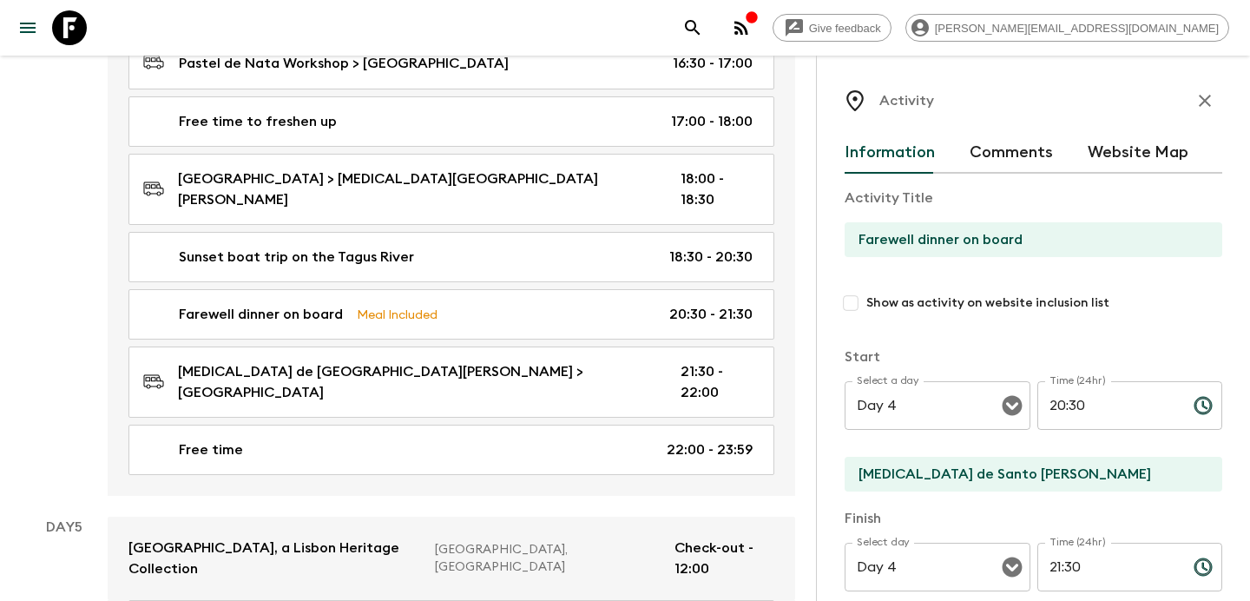
scroll to position [2383, 0]
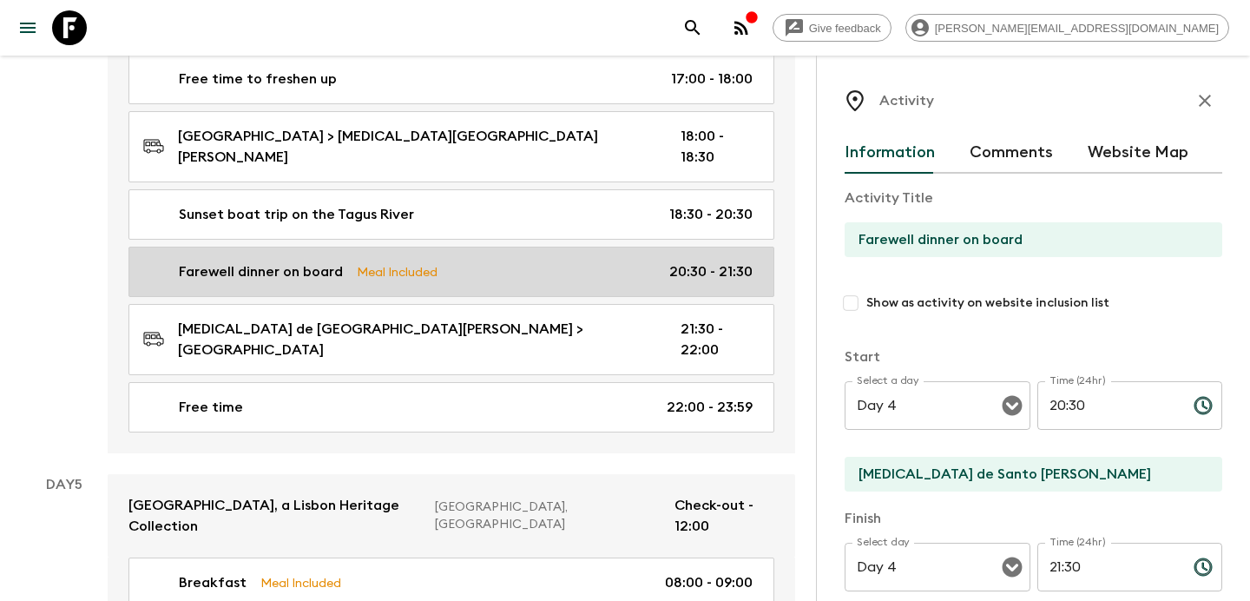
click at [451, 247] on link "Farewell dinner on board Meal Included 20:30 - 21:30" at bounding box center [451, 272] width 646 height 50
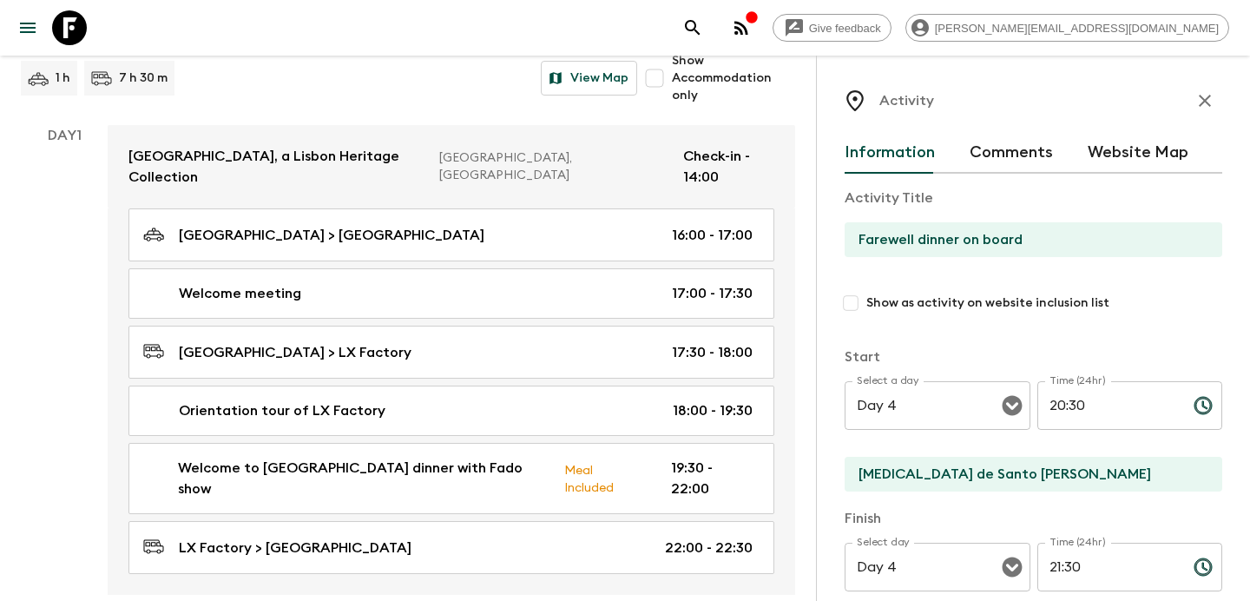
scroll to position [0, 0]
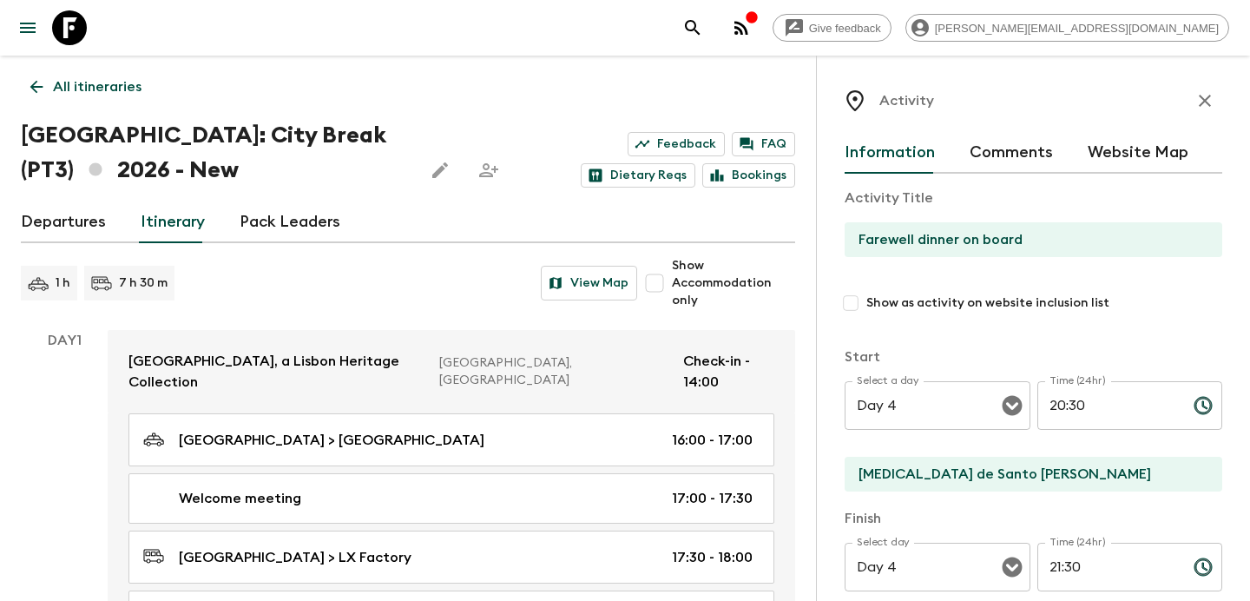
click at [125, 90] on p "All itineraries" at bounding box center [97, 86] width 89 height 21
